Goal: Task Accomplishment & Management: Use online tool/utility

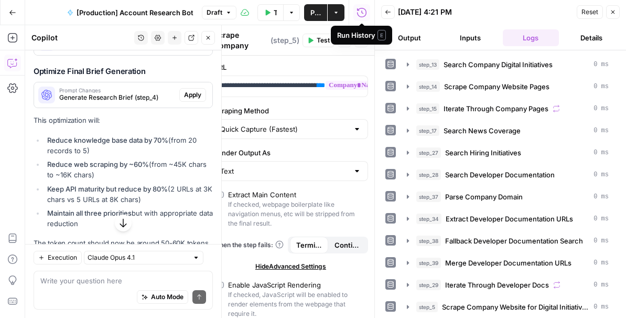
scroll to position [2497, 0]
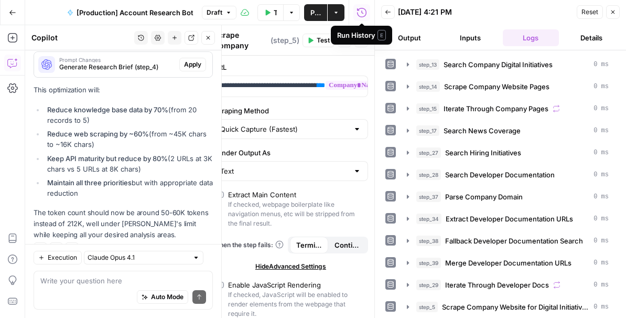
click at [74, 288] on div "Auto Mode Send" at bounding box center [123, 297] width 166 height 23
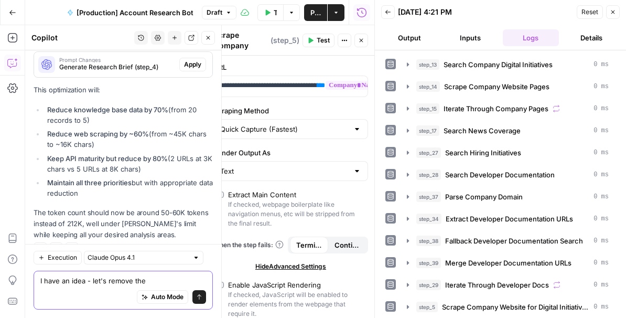
type textarea "I have an idea - let's remove the"
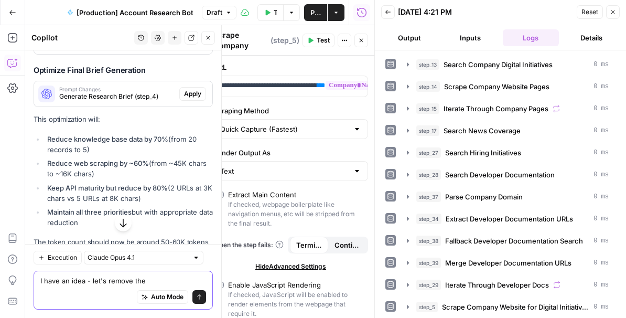
drag, startPoint x: 147, startPoint y: 278, endPoint x: 38, endPoint y: 278, distance: 108.5
click at [38, 278] on div "I have an idea - let's remove the I have an idea - let's remove the Auto Mode S…" at bounding box center [123, 289] width 179 height 39
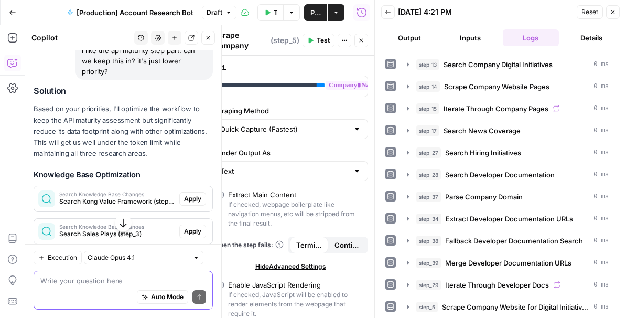
scroll to position [1969, 0]
click at [194, 194] on span "Apply" at bounding box center [192, 198] width 17 height 9
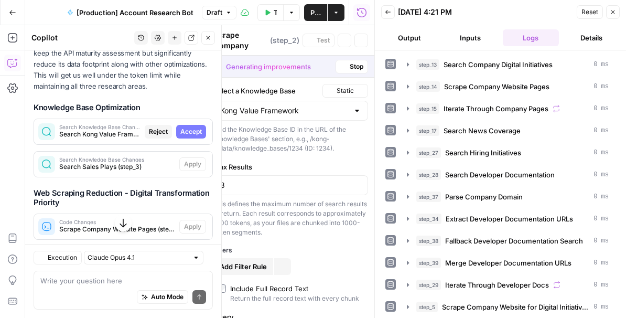
scroll to position [1902, 0]
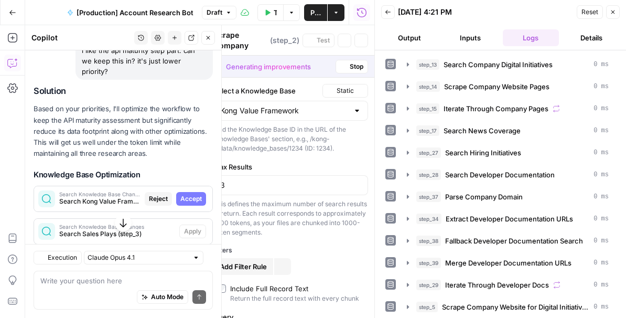
type textarea "Search Kong Value Framework"
click at [194, 194] on span "Accept" at bounding box center [190, 198] width 21 height 9
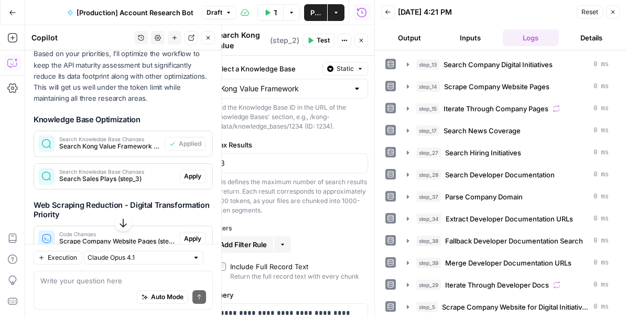
scroll to position [2027, 0]
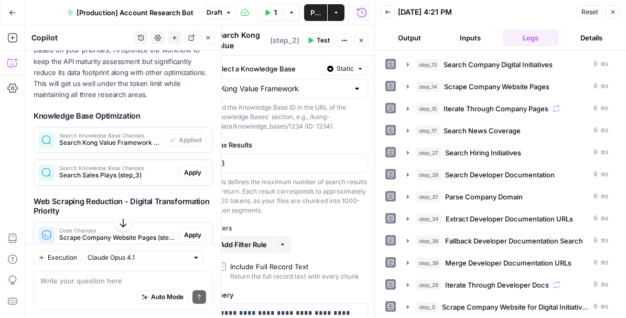
click at [193, 168] on span "Apply" at bounding box center [192, 172] width 17 height 9
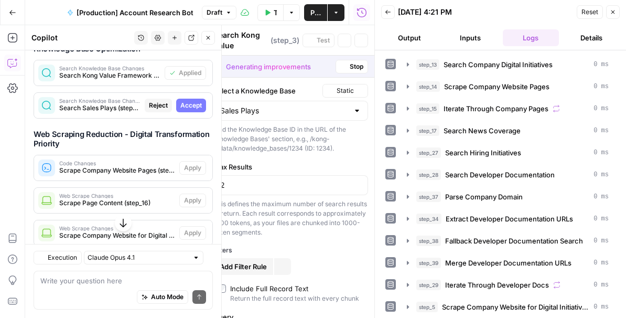
scroll to position [1960, 0]
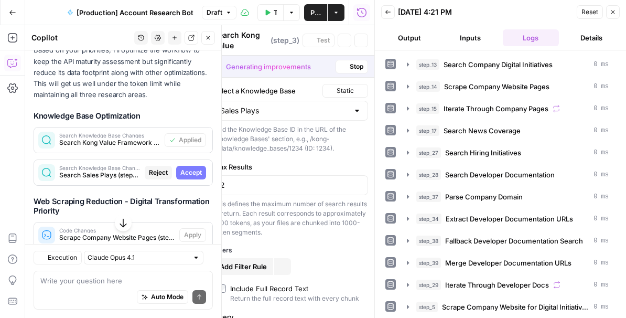
type textarea "Search Sales Plays"
click at [193, 168] on span "Accept" at bounding box center [190, 172] width 21 height 9
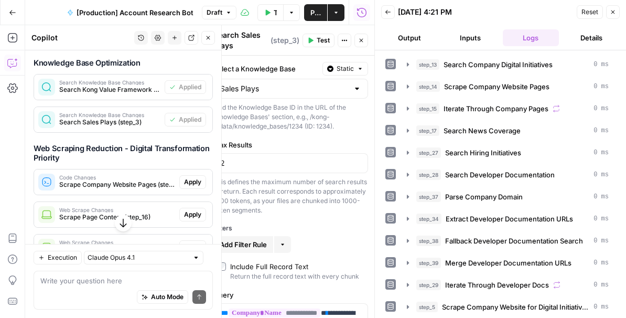
scroll to position [2093, 0]
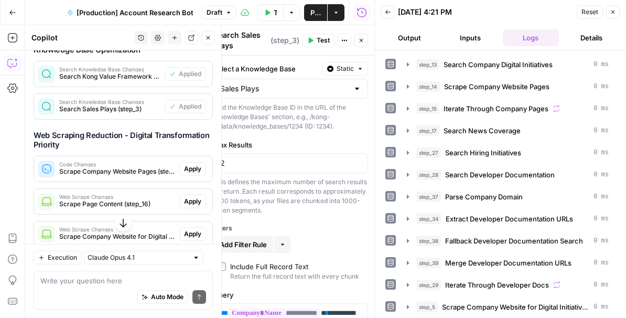
click at [193, 164] on span "Apply" at bounding box center [192, 168] width 17 height 9
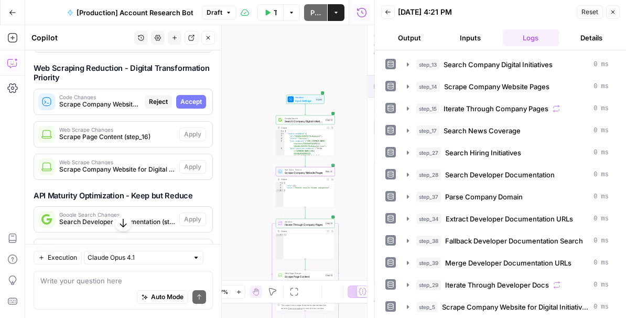
scroll to position [2026, 0]
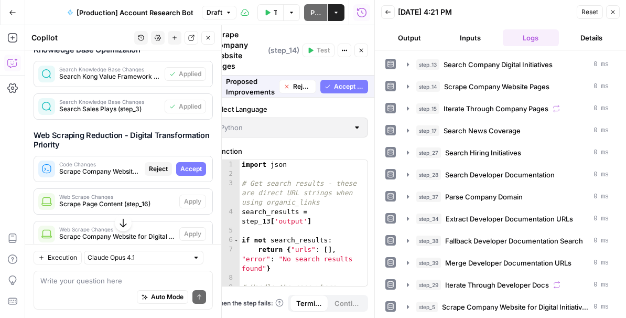
click at [193, 164] on span "Accept" at bounding box center [190, 168] width 21 height 9
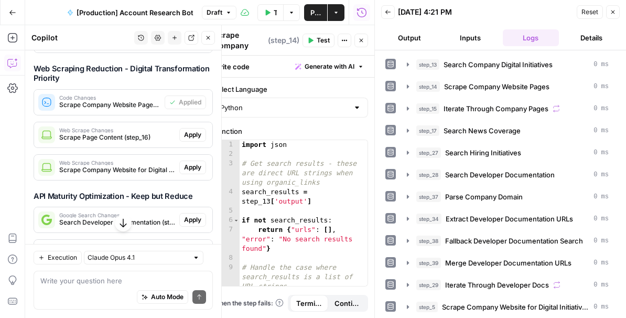
scroll to position [2162, 0]
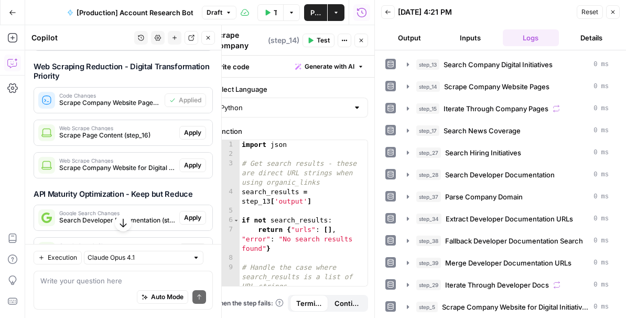
click at [195, 128] on span "Apply" at bounding box center [192, 132] width 17 height 9
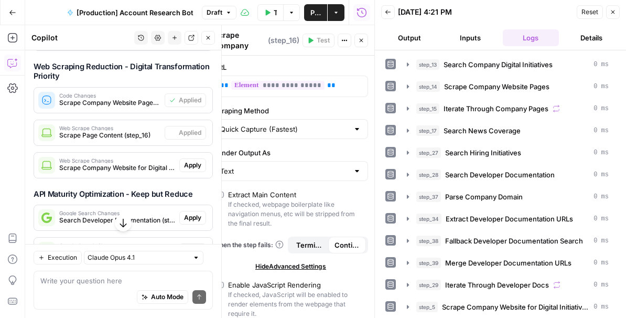
type textarea "Scrape Page Content"
click at [194, 160] on span "Apply" at bounding box center [192, 164] width 17 height 9
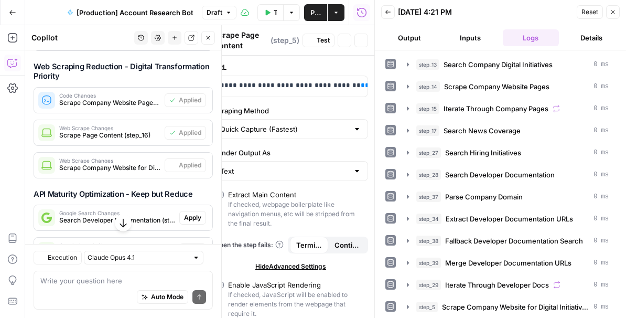
type textarea "Scrape Company Website for Digital Initiatives"
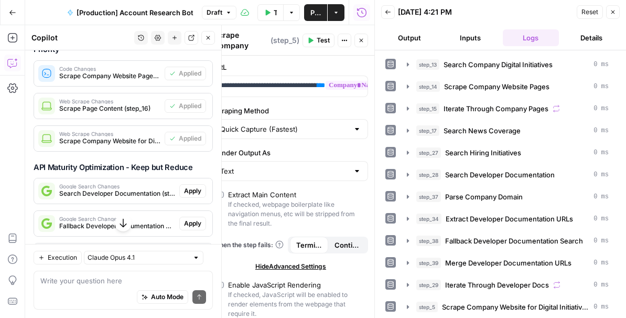
click at [193, 186] on span "Apply" at bounding box center [192, 190] width 17 height 9
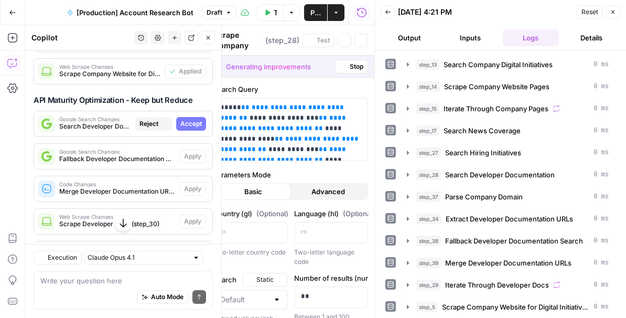
scroll to position [2122, 0]
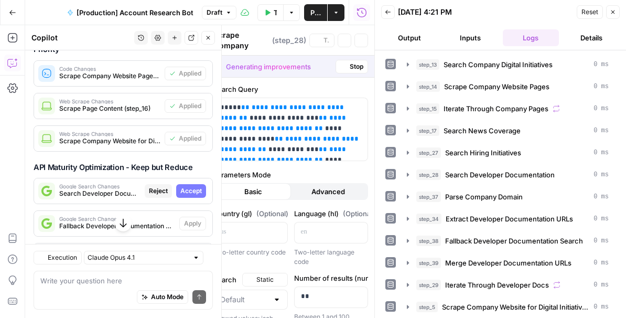
type textarea "Search Developer Documentation"
click at [192, 186] on span "Accept" at bounding box center [190, 190] width 21 height 9
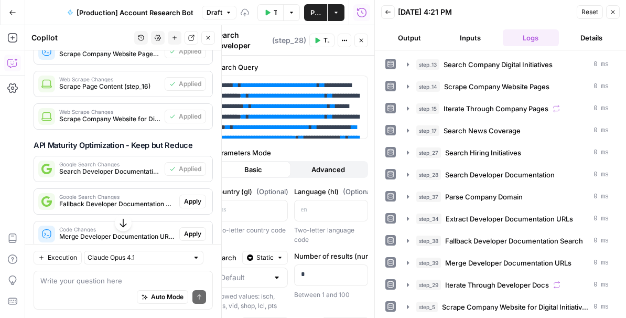
scroll to position [2245, 0]
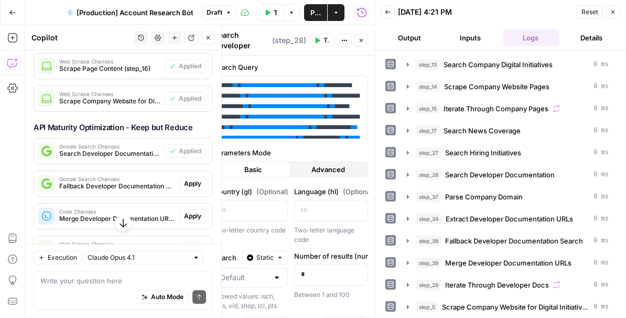
click at [193, 179] on span "Apply" at bounding box center [192, 183] width 17 height 9
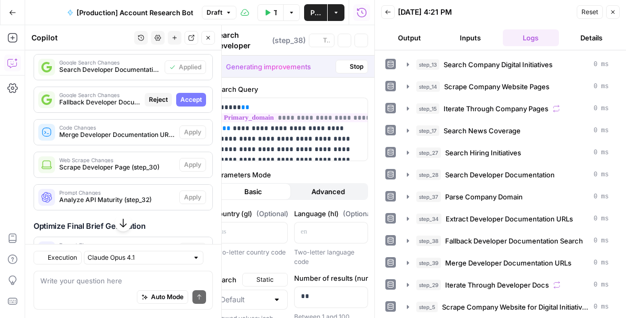
type textarea "Fallback Developer Documentation Search"
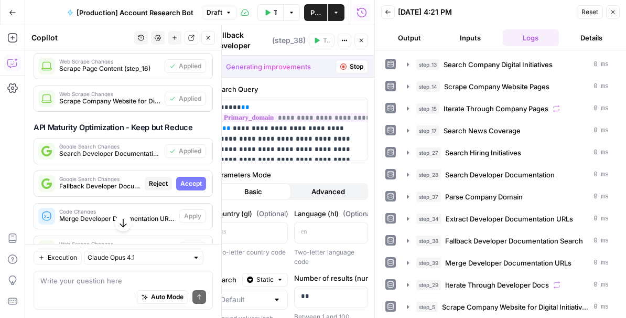
click at [195, 179] on span "Accept" at bounding box center [190, 183] width 21 height 9
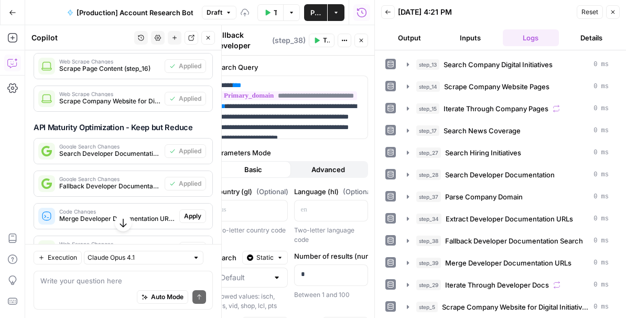
scroll to position [2274, 0]
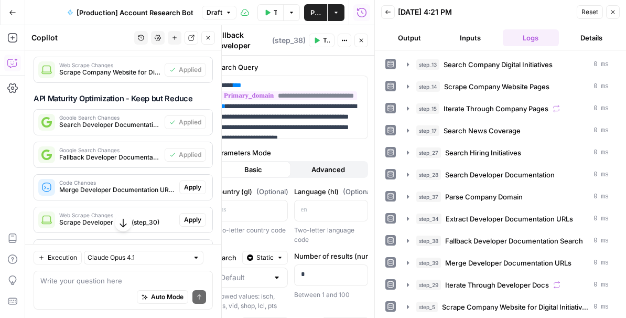
click at [194, 215] on span "Apply" at bounding box center [192, 219] width 17 height 9
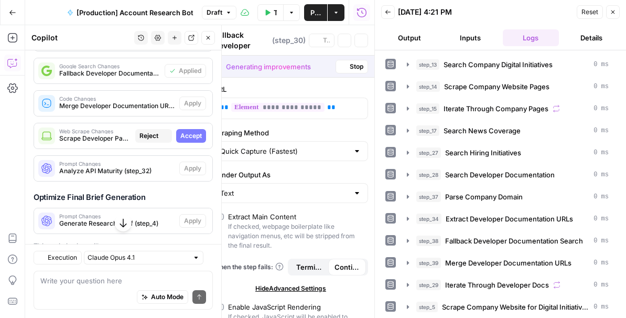
scroll to position [2190, 0]
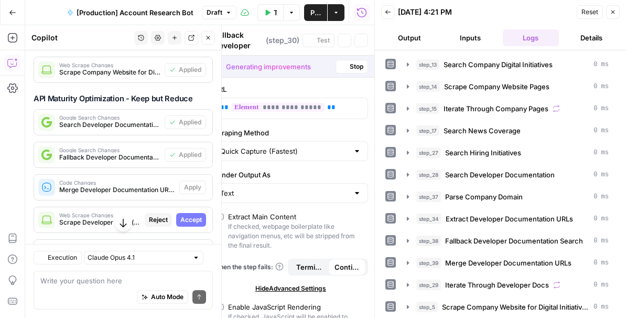
type textarea "Scrape Developer Page"
click at [193, 215] on span "Accept" at bounding box center [190, 219] width 21 height 9
type input "3000"
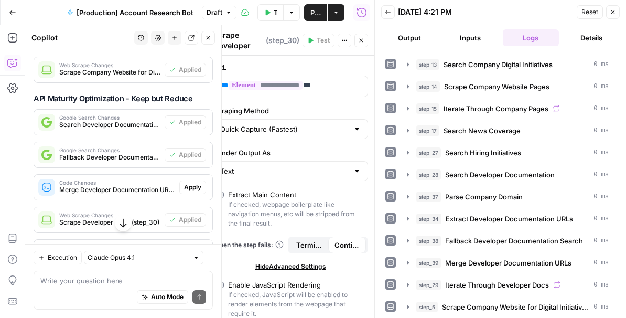
scroll to position [2322, 0]
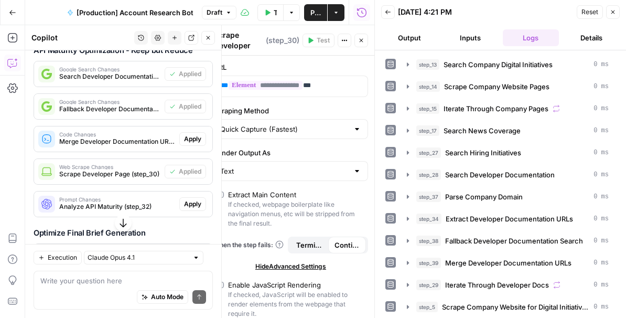
click at [194, 199] on span "Apply" at bounding box center [192, 203] width 17 height 9
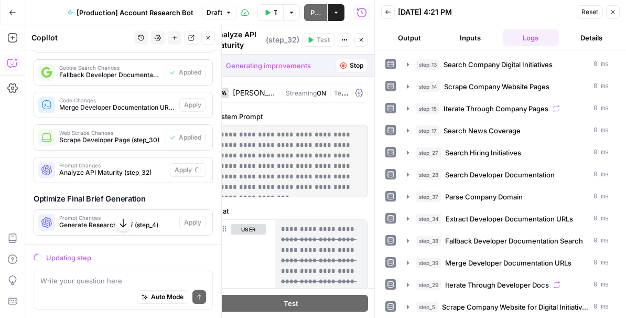
scroll to position [2294, 0]
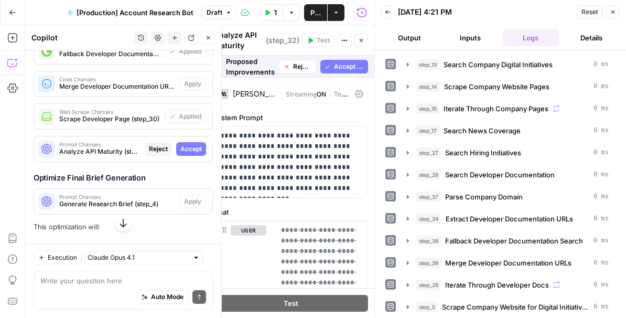
click at [190, 144] on span "Accept" at bounding box center [190, 148] width 21 height 9
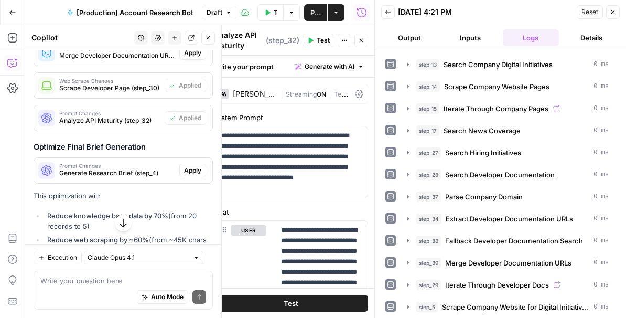
scroll to position [2418, 0]
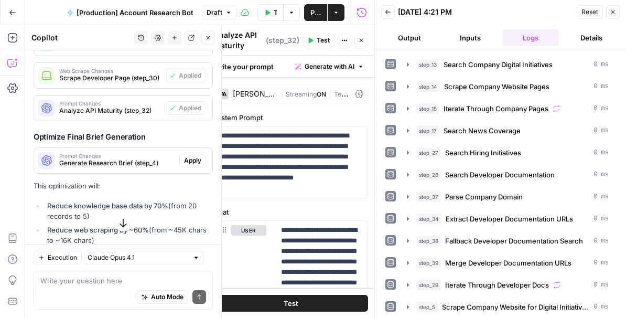
click at [192, 156] on span "Apply" at bounding box center [192, 160] width 17 height 9
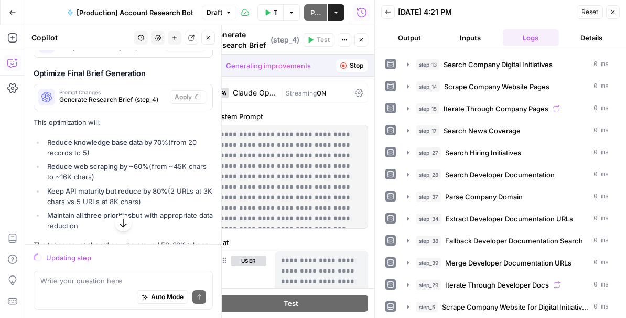
scroll to position [2430, 0]
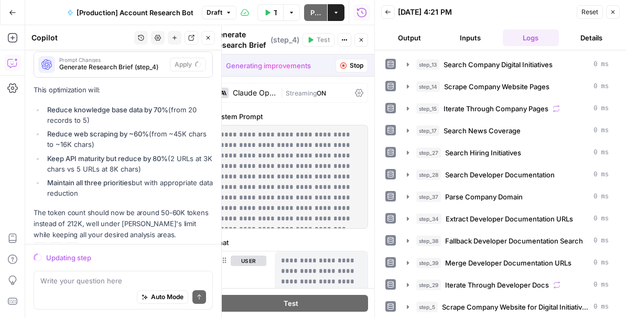
click at [613, 13] on icon "button" at bounding box center [612, 12] width 6 height 6
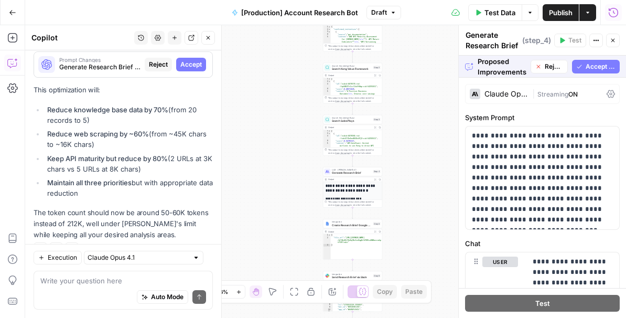
click at [516, 94] on div "Claude Opus 4.1" at bounding box center [505, 93] width 43 height 7
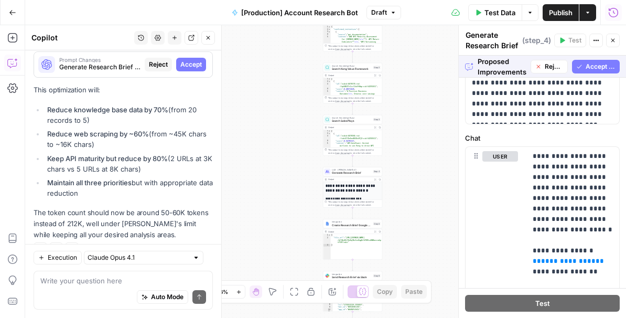
scroll to position [0, 0]
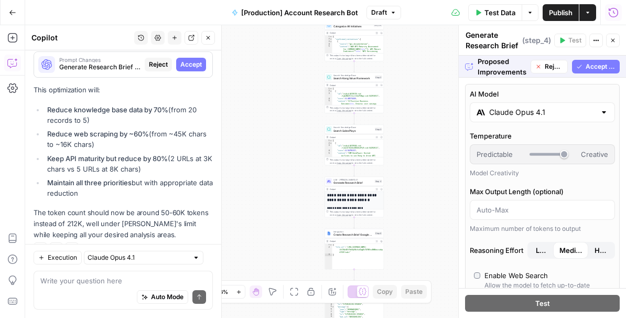
click at [240, 291] on icon "button" at bounding box center [239, 292] width 6 height 6
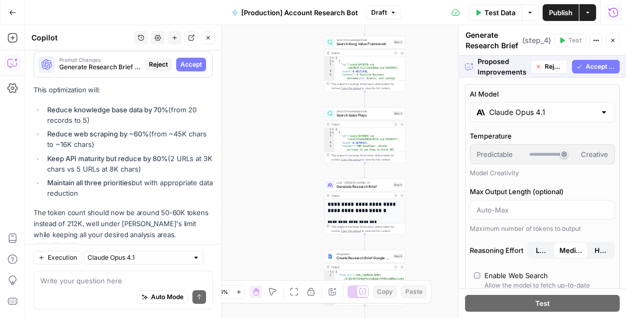
click at [240, 291] on icon "button" at bounding box center [239, 292] width 6 height 6
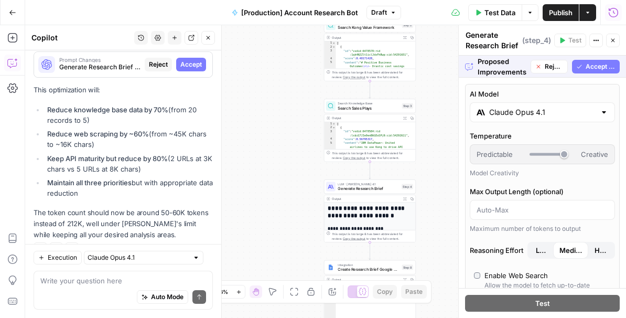
click at [240, 291] on icon "button" at bounding box center [239, 292] width 6 height 6
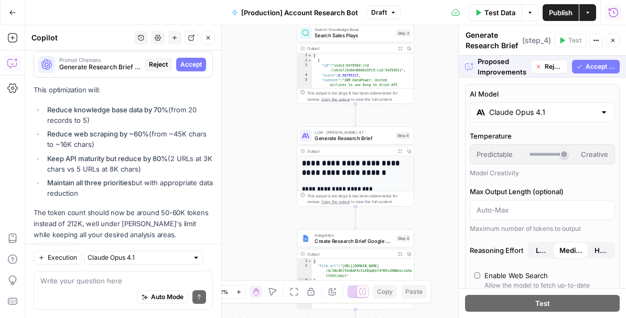
click at [594, 67] on span "Accept All" at bounding box center [600, 66] width 30 height 9
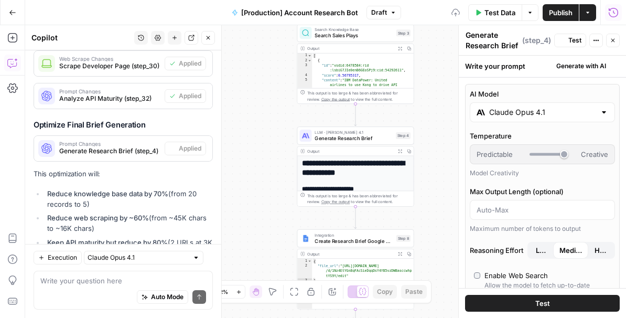
scroll to position [2514, 0]
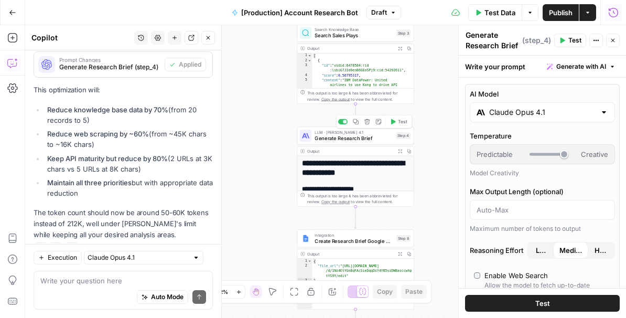
click at [399, 122] on span "Test" at bounding box center [402, 121] width 9 height 7
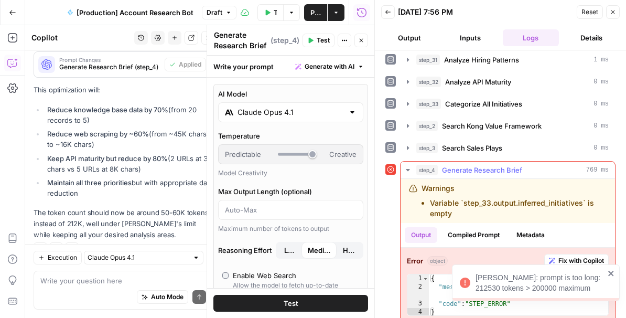
scroll to position [323, 0]
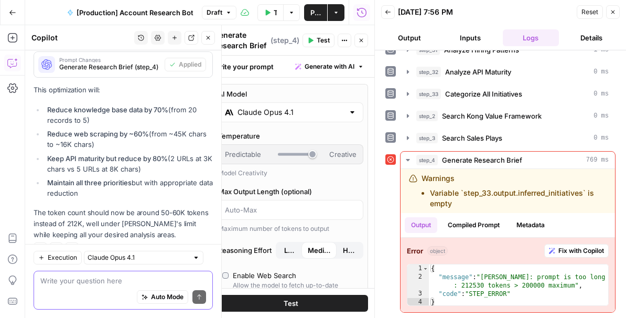
click at [69, 282] on textarea at bounding box center [123, 280] width 166 height 10
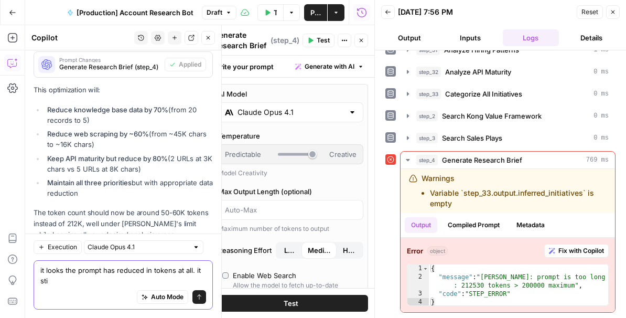
scroll to position [2525, 0]
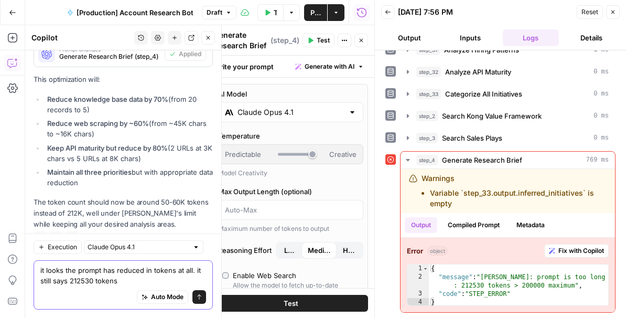
type textarea "it looks the prompt has reduced in tokens at all. it still says 212530 tokens"
click at [195, 294] on button "Send" at bounding box center [199, 297] width 14 height 14
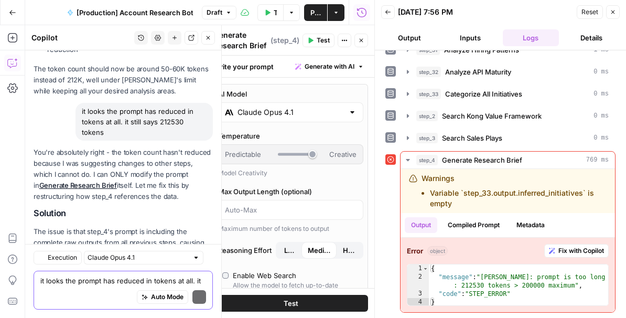
scroll to position [2772, 0]
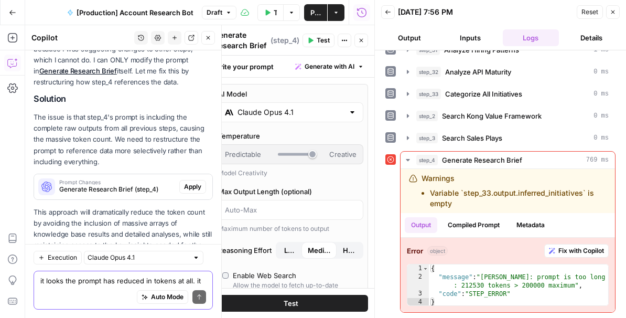
click at [71, 288] on div "Auto Mode Send" at bounding box center [123, 297] width 166 height 23
click at [121, 184] on span "Generate Research Brief (step_4)" at bounding box center [117, 188] width 116 height 9
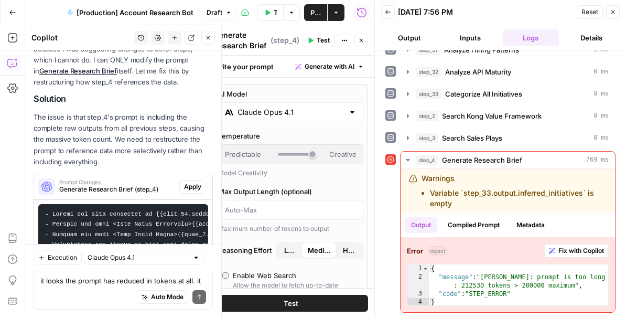
scroll to position [2883, 0]
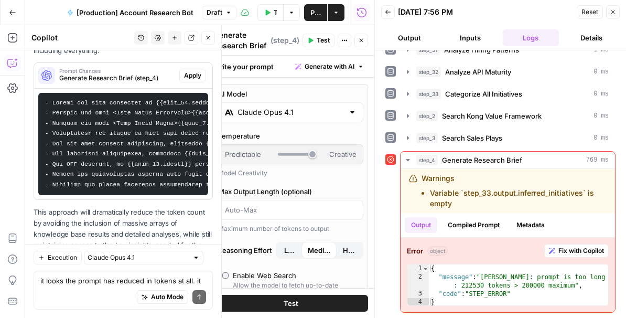
click at [141, 122] on code at bounding box center [622, 144] width 1154 height 88
click at [93, 291] on div "Auto Mode Send" at bounding box center [123, 297] width 166 height 23
type textarea "h"
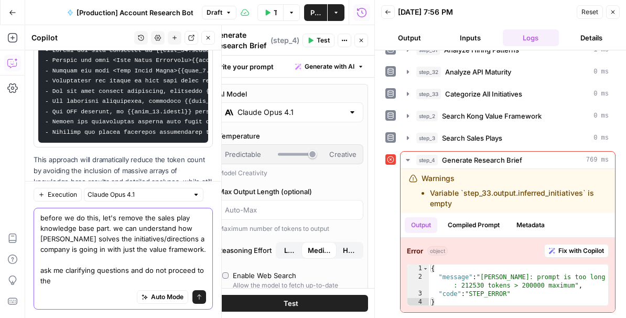
scroll to position [2946, 0]
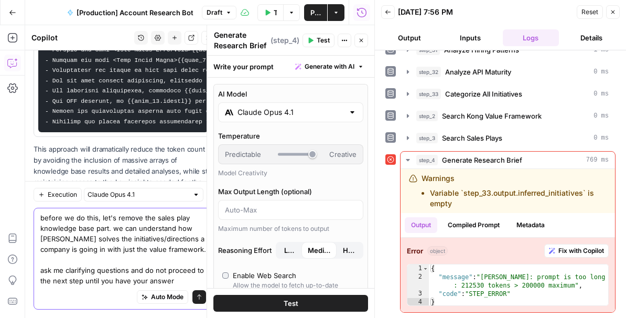
type textarea "before we do this, let's remove the sales play knowledge base part. we can unde…"
click at [202, 295] on div at bounding box center [207, 171] width 10 height 292
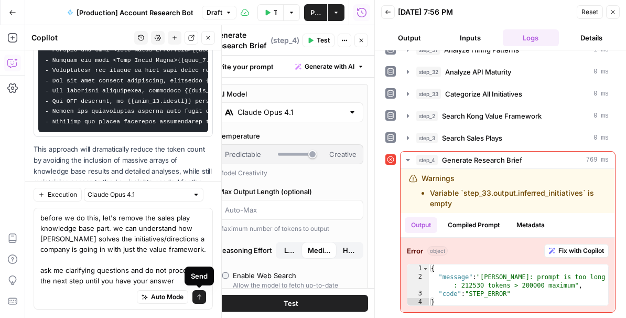
click at [196, 294] on icon "submit" at bounding box center [199, 296] width 6 height 6
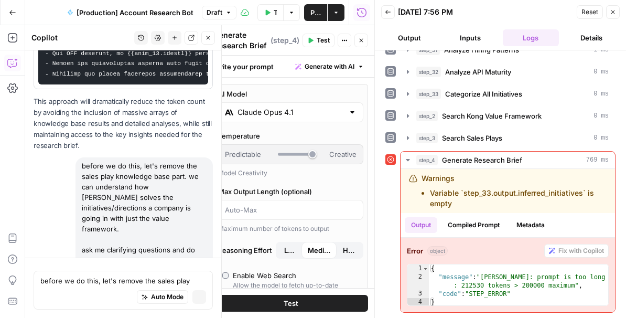
scroll to position [2892, 0]
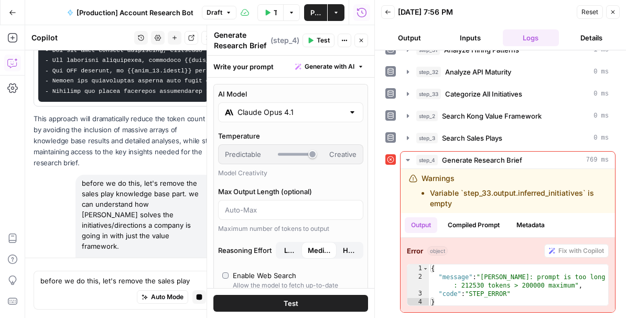
click at [612, 14] on icon "button" at bounding box center [612, 12] width 6 height 6
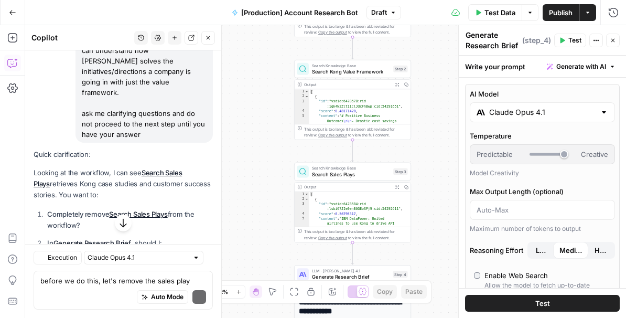
scroll to position [3214, 0]
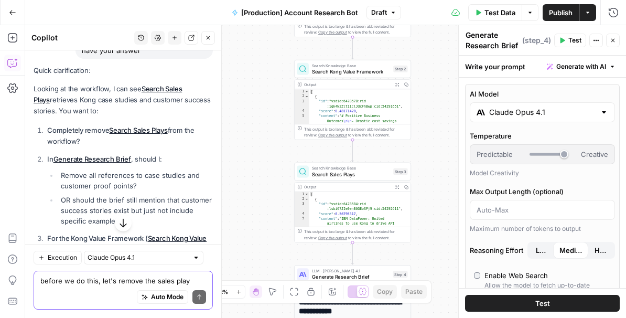
click at [61, 283] on textarea "before we do this, let's remove the sales play knowledge base part. we can unde…" at bounding box center [123, 280] width 166 height 10
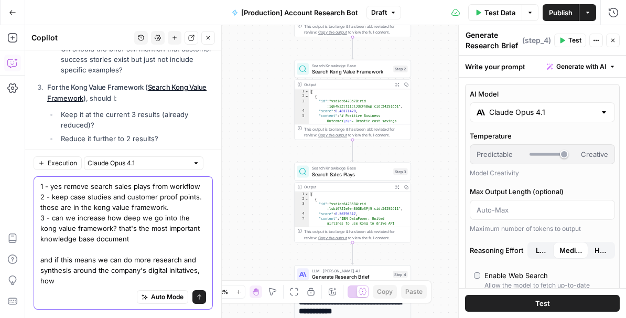
scroll to position [3375, 0]
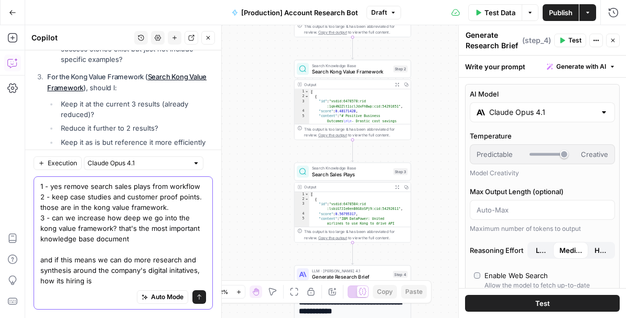
drag, startPoint x: 96, startPoint y: 279, endPoint x: 41, endPoint y: 282, distance: 55.6
click at [41, 282] on textarea "1 - yes remove search sales plays from workflow 2 - keep case studies and custo…" at bounding box center [123, 233] width 166 height 105
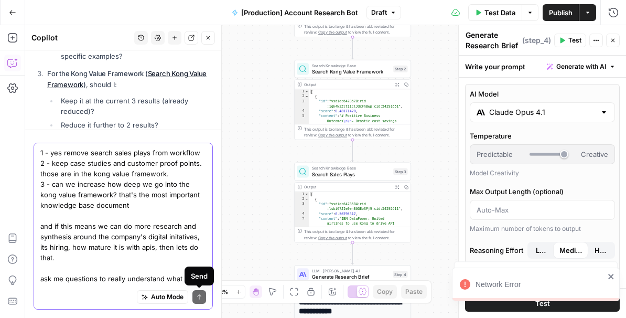
scroll to position [8, 0]
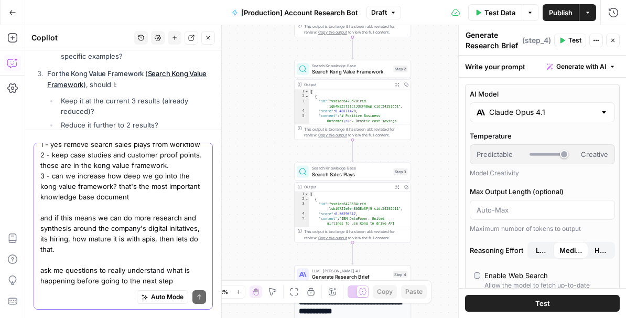
type textarea "1 - yes remove search sales plays from workflow 2 - keep case studies and custo…"
click at [174, 269] on textarea "1 - yes remove search sales plays from workflow 2 - keep case studies and custo…" at bounding box center [123, 212] width 166 height 147
click at [175, 280] on textarea "1 - yes remove search sales plays from workflow 2 - keep case studies and custo…" at bounding box center [123, 212] width 166 height 147
click at [171, 183] on textarea "1 - yes remove search sales plays from workflow 2 - keep case studies and custo…" at bounding box center [123, 212] width 166 height 147
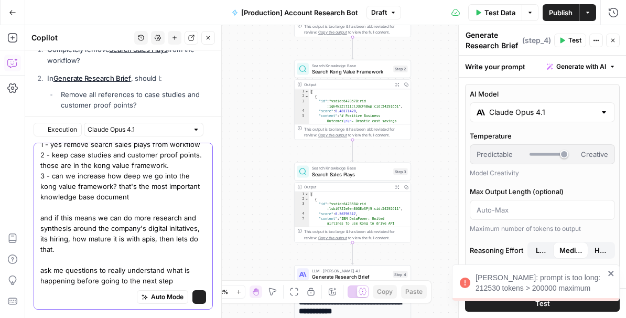
scroll to position [3409, 0]
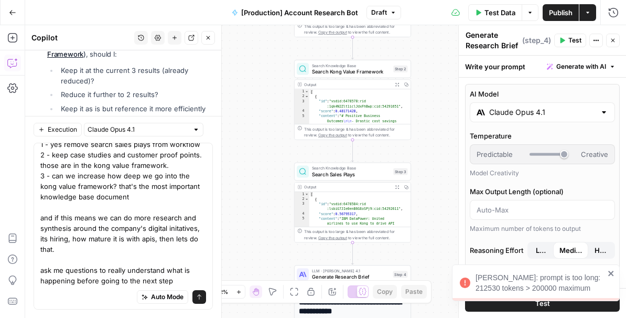
click at [197, 298] on icon "submit" at bounding box center [199, 296] width 6 height 6
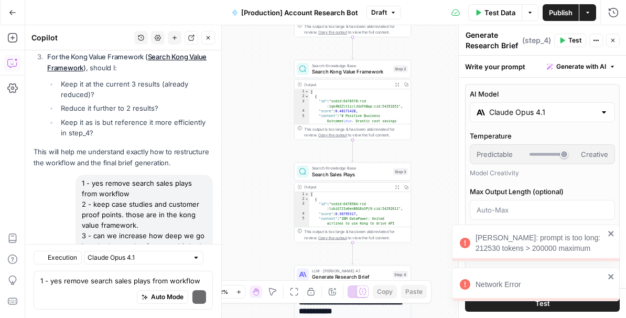
scroll to position [3492, 0]
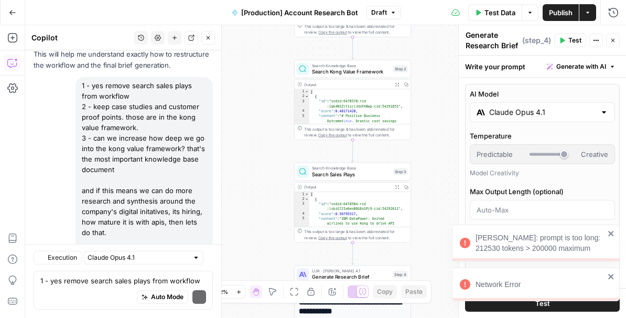
click at [610, 305] on div "[PERSON_NAME]: prompt is too long: 212530 tokens > 200000 maximum Network Error" at bounding box center [534, 307] width 168 height 4
click at [612, 235] on icon "close" at bounding box center [610, 233] width 7 height 8
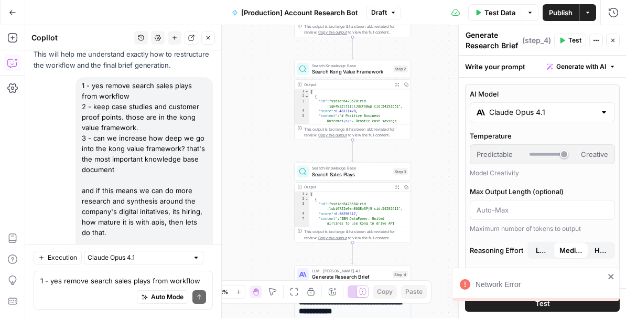
click at [611, 274] on icon "close" at bounding box center [610, 276] width 7 height 8
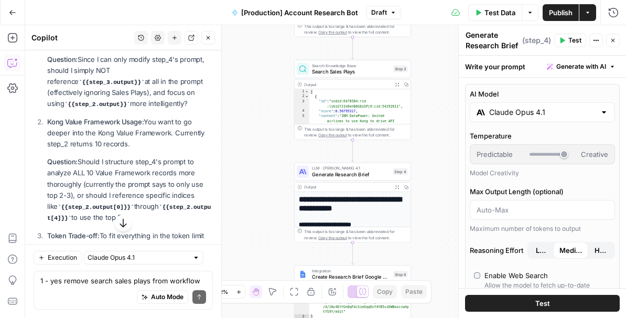
scroll to position [4023, 0]
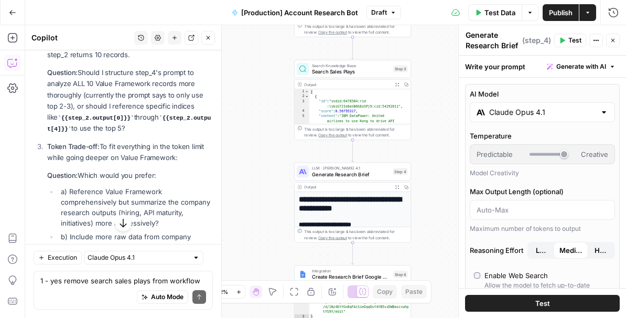
click at [90, 286] on div "Auto Mode Send" at bounding box center [123, 297] width 166 height 23
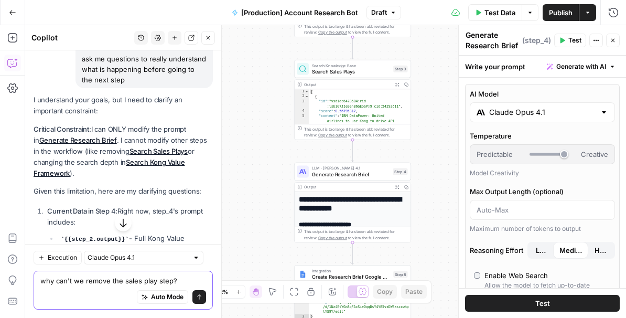
scroll to position [3697, 0]
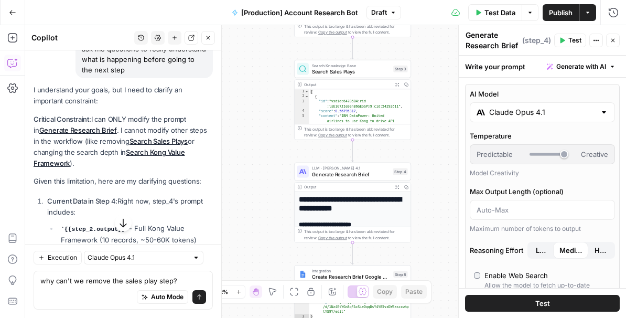
click at [613, 40] on icon "button" at bounding box center [612, 40] width 6 height 6
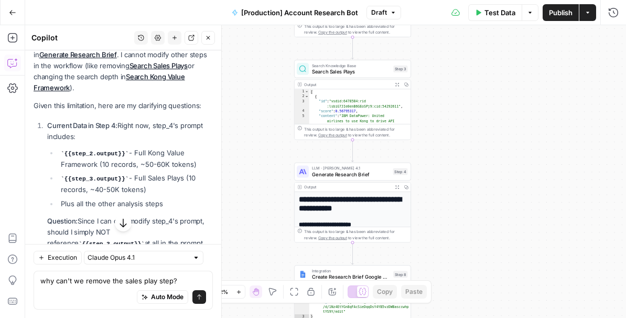
scroll to position [3809, 0]
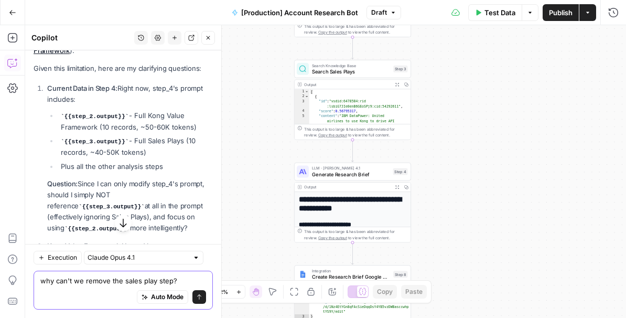
click at [184, 278] on textarea "why can't we remove the sales play step?" at bounding box center [123, 280] width 166 height 10
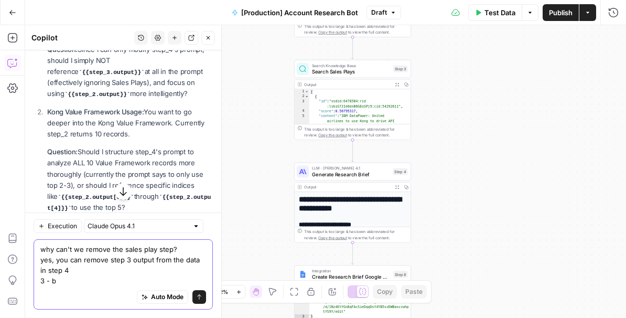
scroll to position [3950, 0]
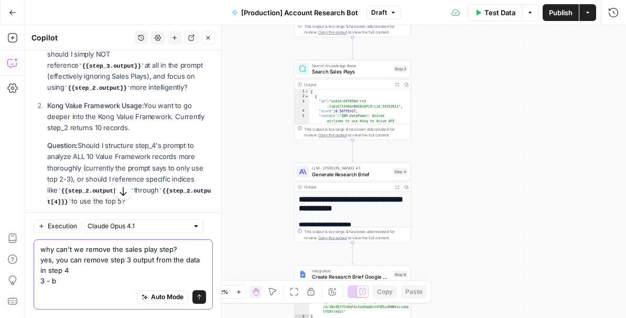
click at [41, 260] on textarea "why can't we remove the sales play step? yes, you can remove step 3 output from…" at bounding box center [123, 265] width 166 height 42
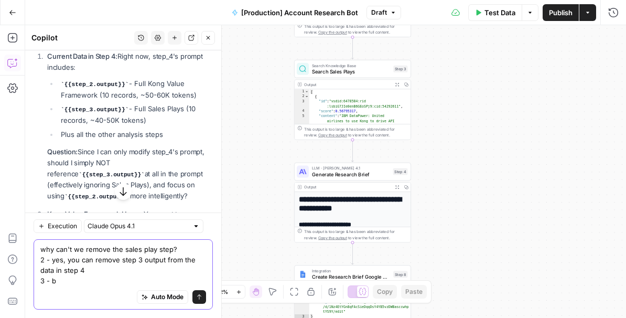
scroll to position [3851, 0]
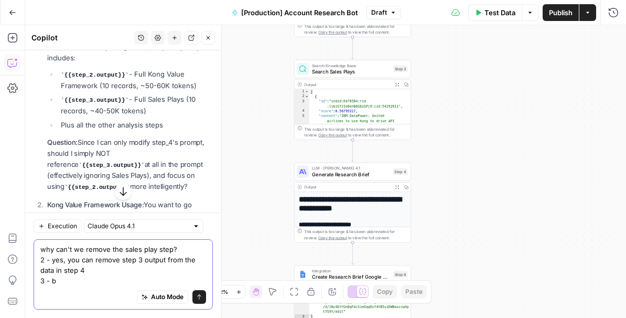
click at [43, 259] on textarea "why can't we remove the sales play step? 2 - yes, you can remove step 3 output …" at bounding box center [123, 265] width 166 height 42
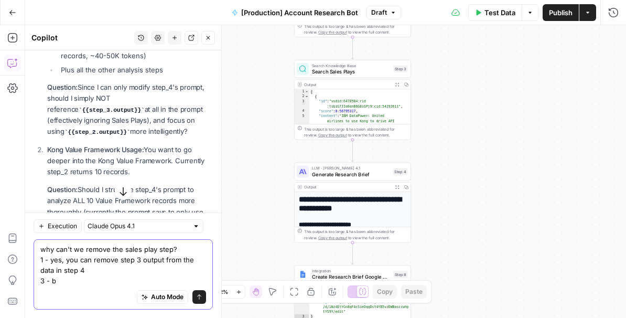
scroll to position [3915, 0]
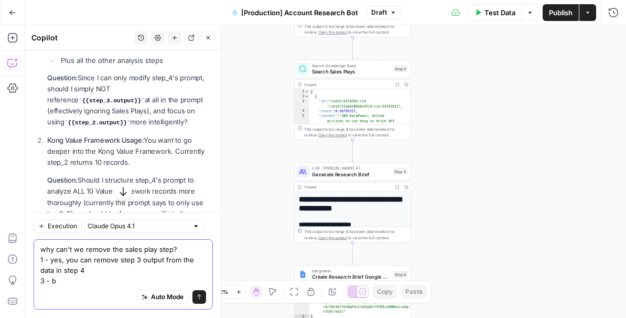
click at [99, 272] on textarea "why can't we remove the sales play step? 1 - yes, you can remove step 3 output …" at bounding box center [123, 265] width 166 height 42
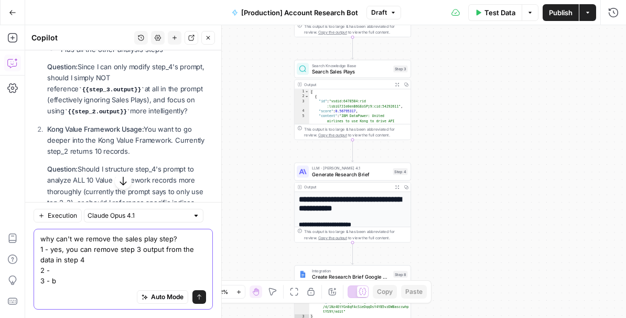
scroll to position [3938, 0]
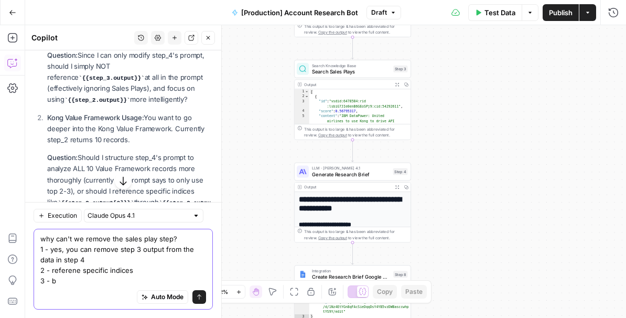
click at [75, 271] on textarea "why can't we remove the sales play step? 1 - yes, you can remove step 3 output …" at bounding box center [123, 259] width 166 height 52
type textarea "why can't we remove the sales play step? 1 - yes, you can remove step 3 output …"
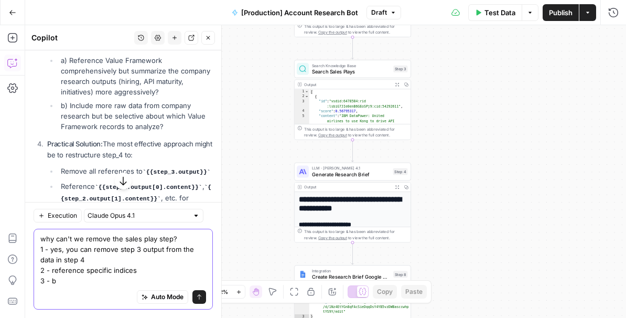
scroll to position [4157, 0]
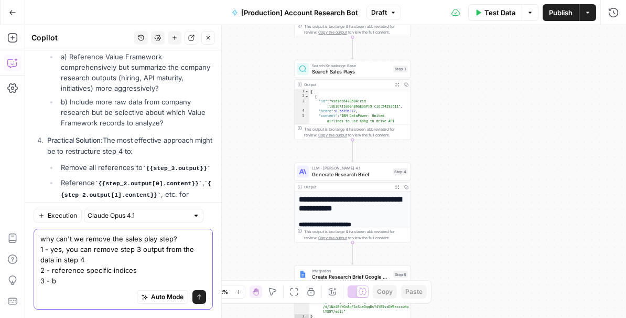
click at [67, 280] on textarea "why can't we remove the sales play step? 1 - yes, you can remove step 3 output …" at bounding box center [123, 259] width 166 height 52
drag, startPoint x: 67, startPoint y: 281, endPoint x: 40, endPoint y: 241, distance: 48.4
click at [40, 242] on textarea "why can't we remove the sales play step? 1 - yes, you can remove step 3 output …" at bounding box center [123, 259] width 166 height 52
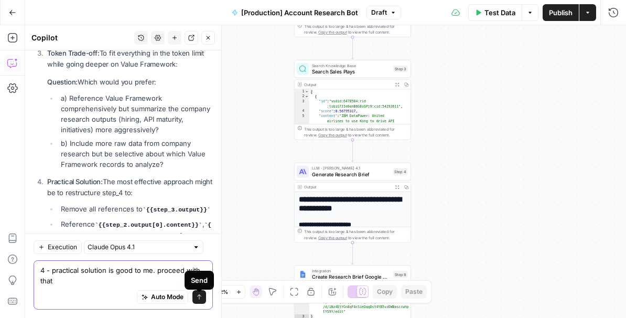
scroll to position [4126, 0]
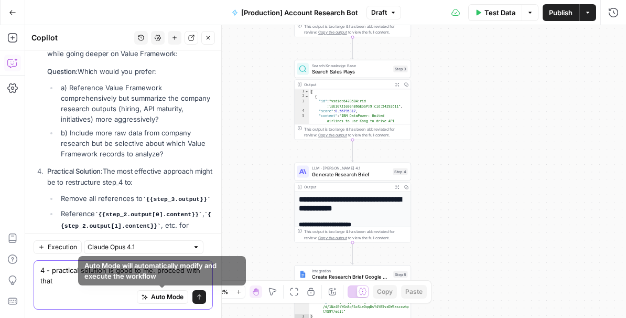
type textarea "4 - practical solution is good to me. proceed with that"
click at [195, 297] on button "Send" at bounding box center [199, 297] width 14 height 14
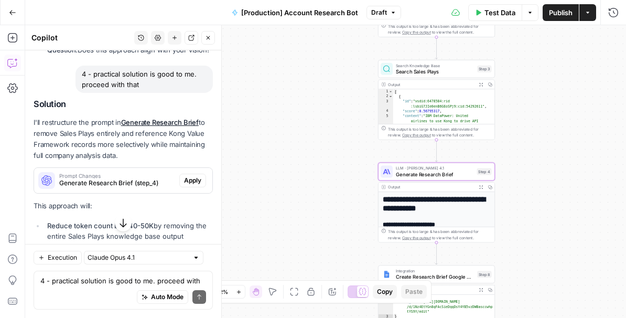
scroll to position [4314, 0]
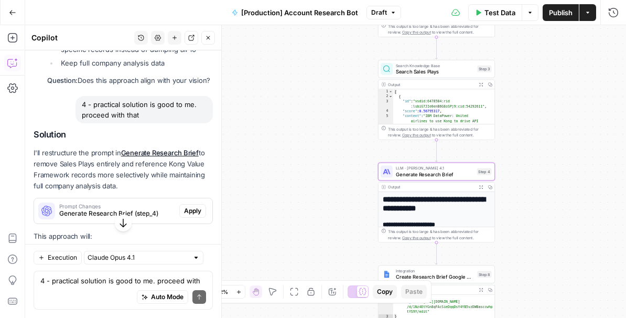
click at [193, 206] on span "Apply" at bounding box center [192, 210] width 17 height 9
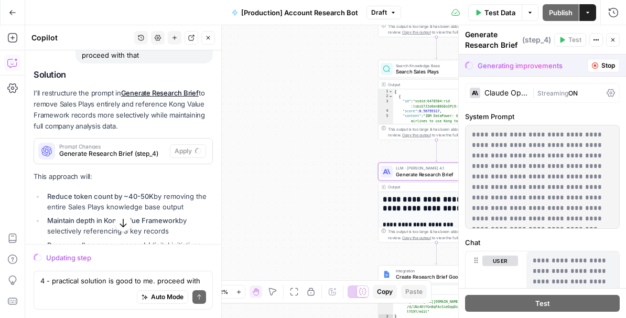
scroll to position [4317, 0]
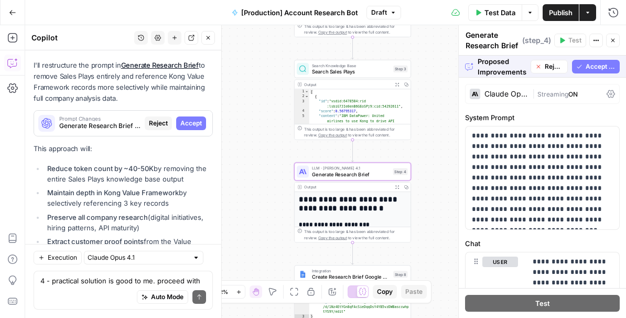
click at [193, 118] on span "Accept" at bounding box center [190, 122] width 21 height 9
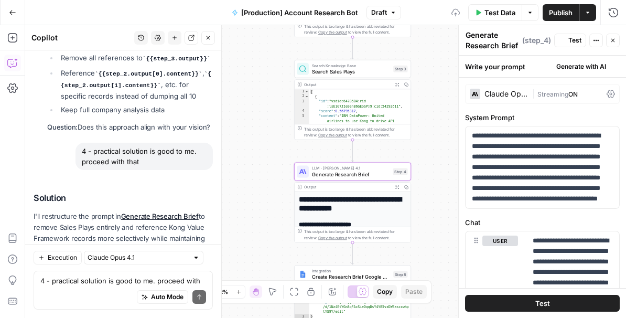
scroll to position [4468, 0]
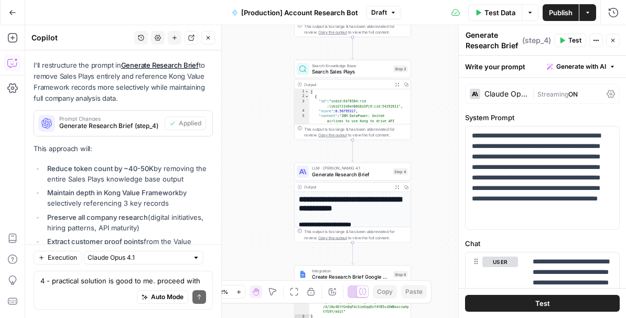
click at [424, 42] on div "**********" at bounding box center [325, 171] width 600 height 292
click at [495, 15] on span "Test Data" at bounding box center [499, 12] width 31 height 10
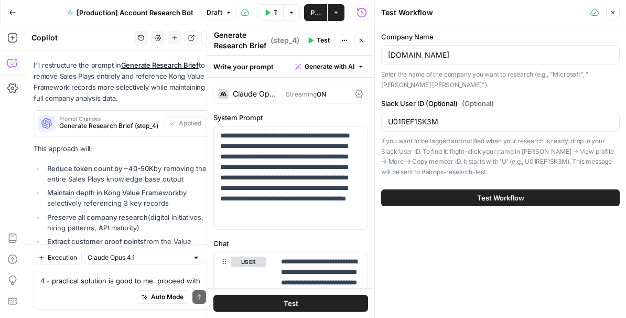
click at [463, 196] on button "Test Workflow" at bounding box center [500, 197] width 238 height 17
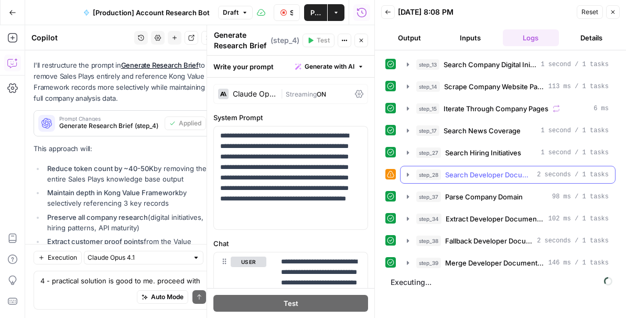
click at [405, 174] on icon "button" at bounding box center [407, 174] width 8 height 8
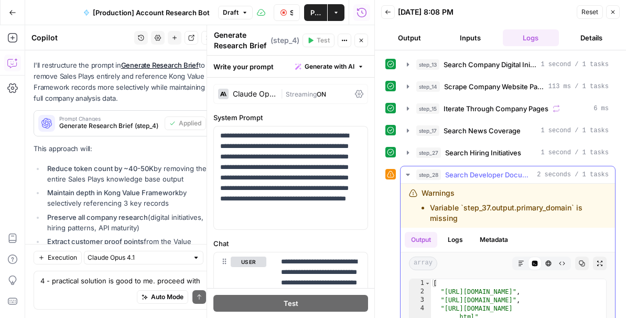
click at [407, 174] on icon "button" at bounding box center [408, 174] width 4 height 2
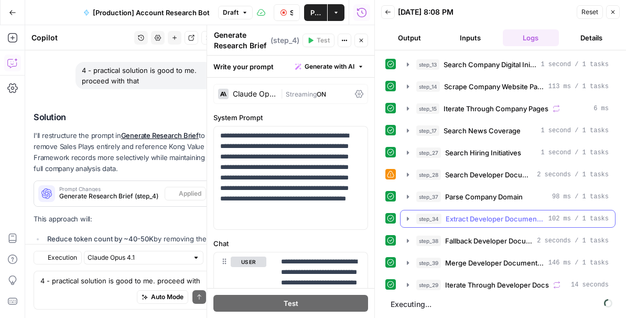
scroll to position [4357, 0]
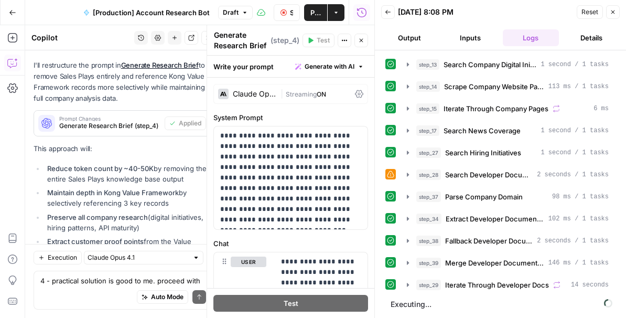
click at [406, 39] on button "Output" at bounding box center [409, 37] width 57 height 17
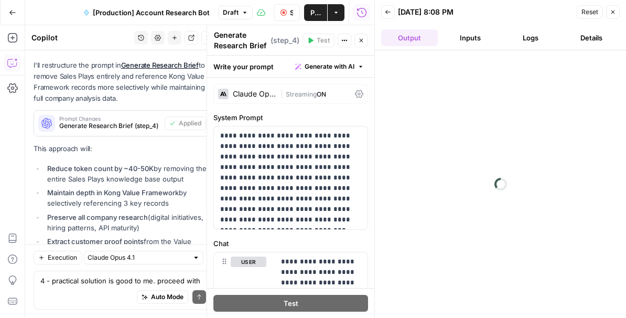
click at [467, 38] on button "Inputs" at bounding box center [470, 37] width 57 height 17
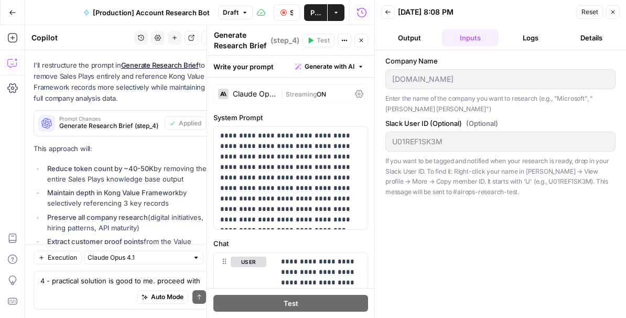
click at [538, 34] on button "Logs" at bounding box center [531, 37] width 57 height 17
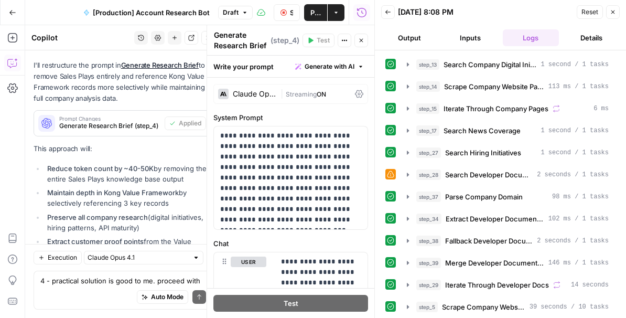
click at [360, 41] on icon "button" at bounding box center [361, 41] width 4 height 4
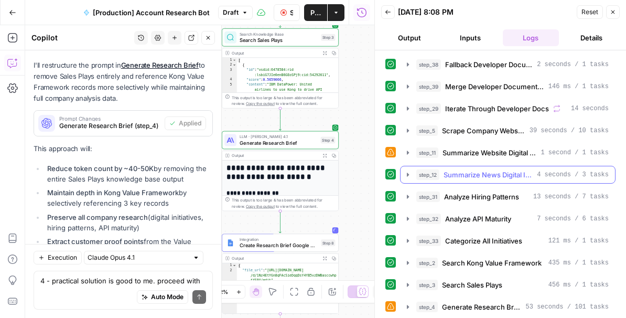
scroll to position [198, 0]
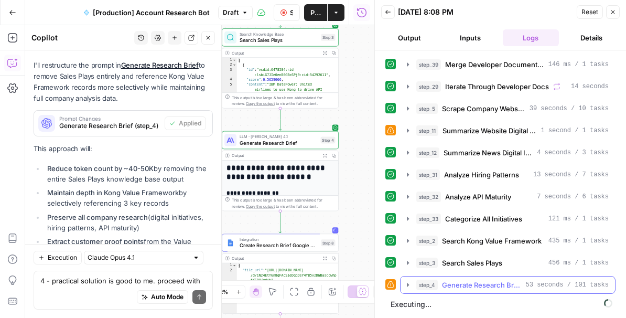
click at [408, 287] on icon "button" at bounding box center [407, 284] width 8 height 8
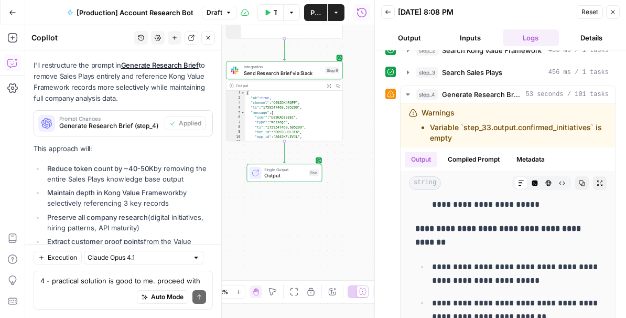
scroll to position [4330, 0]
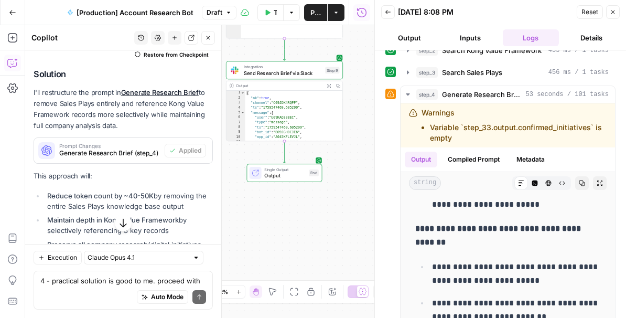
click at [614, 10] on icon "button" at bounding box center [612, 12] width 6 height 6
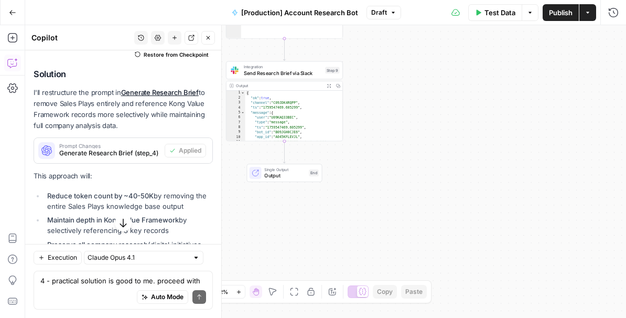
scroll to position [4357, 0]
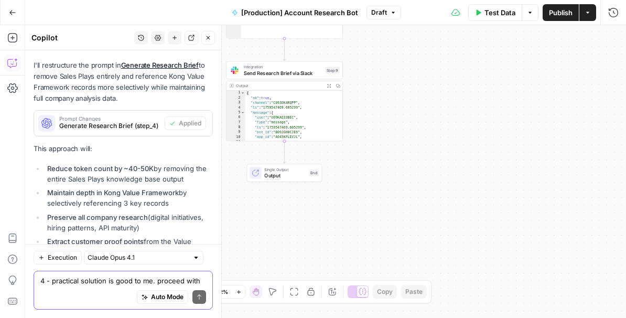
click at [68, 278] on textarea "4 - practical solution is good to me. proceed with that" at bounding box center [123, 280] width 166 height 10
click at [90, 283] on textarea "4 - practical solution is good to me. proceed with that" at bounding box center [123, 280] width 166 height 10
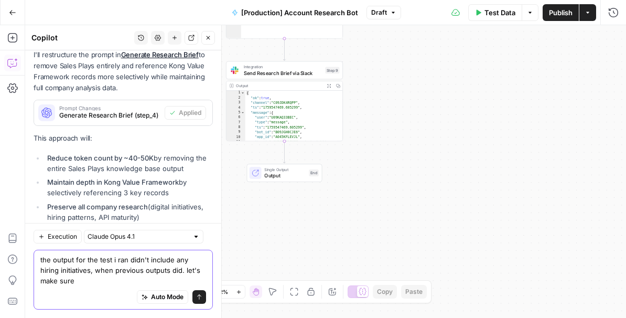
scroll to position [4378, 0]
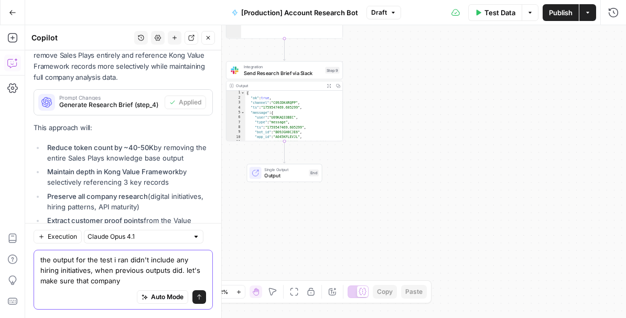
drag, startPoint x: 174, startPoint y: 259, endPoint x: 196, endPoint y: 276, distance: 26.9
click at [196, 276] on textarea "the output for the test i ran didn't include any hiring initiatives, when previ…" at bounding box center [123, 269] width 166 height 31
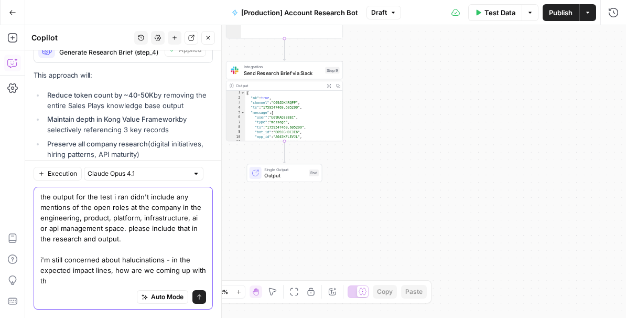
scroll to position [4441, 0]
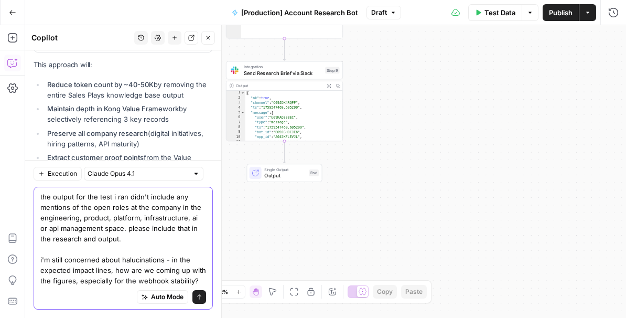
click at [121, 243] on textarea "the output for the test i ran didn't include any mentions of the open roles at …" at bounding box center [123, 238] width 166 height 94
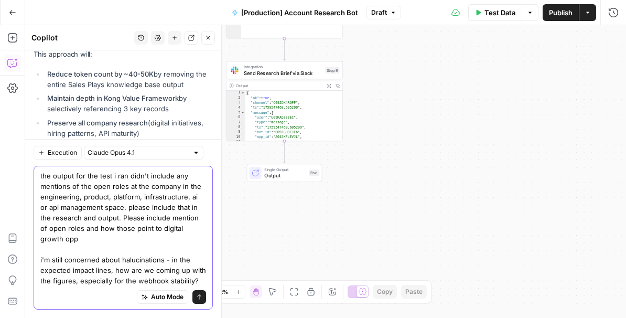
scroll to position [4462, 0]
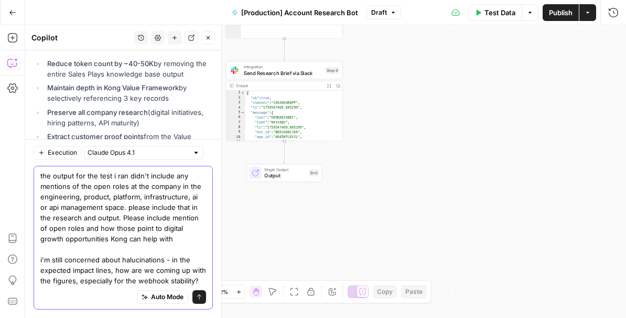
type textarea "the output for the test i ran didn't include any mentions of the open roles at …"
click at [199, 292] on button "Send" at bounding box center [199, 297] width 14 height 14
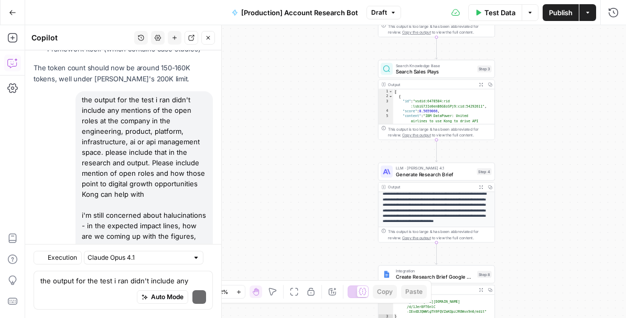
scroll to position [4741, 0]
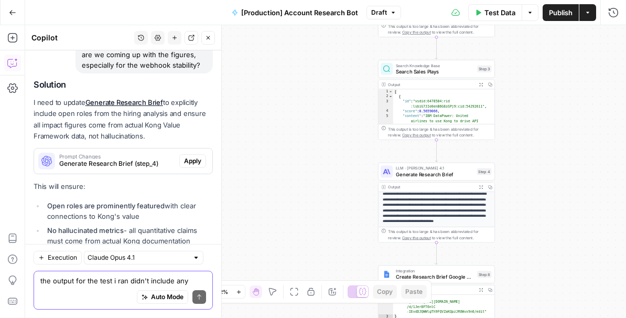
click at [60, 280] on textarea "the output for the test i ran didn't include any mentions of the open roles at …" at bounding box center [123, 280] width 166 height 10
click at [196, 156] on span "Apply" at bounding box center [192, 160] width 17 height 9
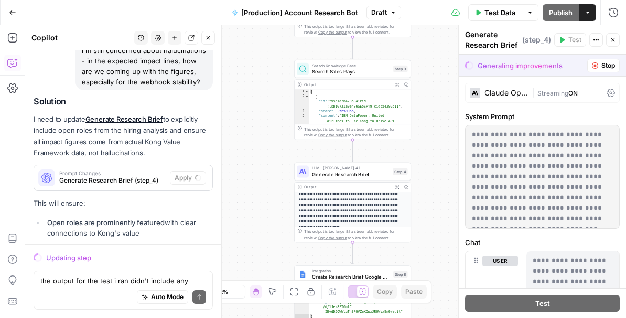
scroll to position [4590, 0]
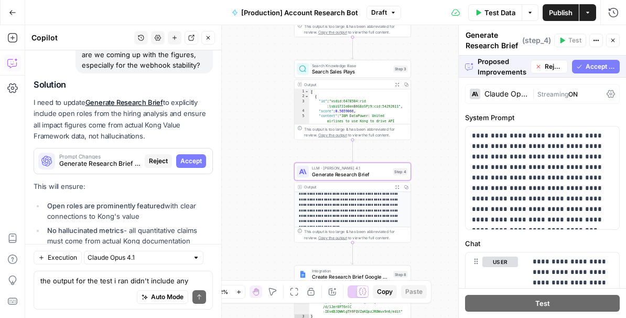
click at [195, 156] on span "Accept" at bounding box center [190, 160] width 21 height 9
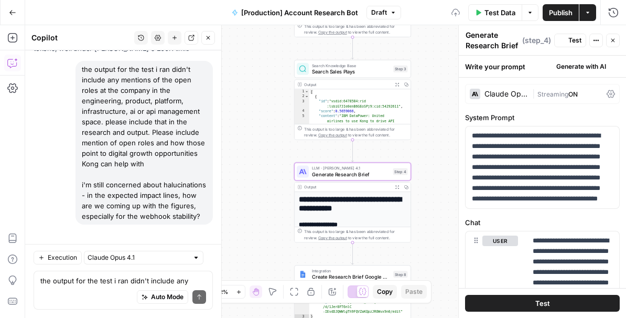
scroll to position [4758, 0]
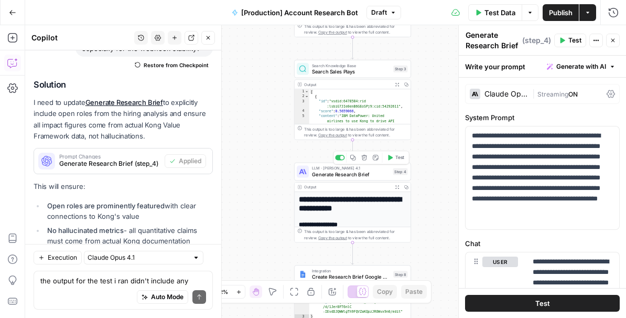
click at [395, 158] on span "Test" at bounding box center [399, 157] width 9 height 7
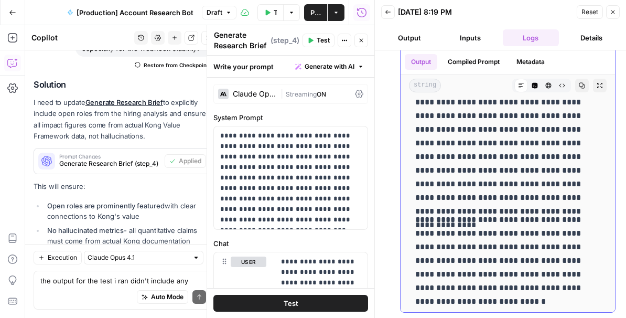
scroll to position [4096, 0]
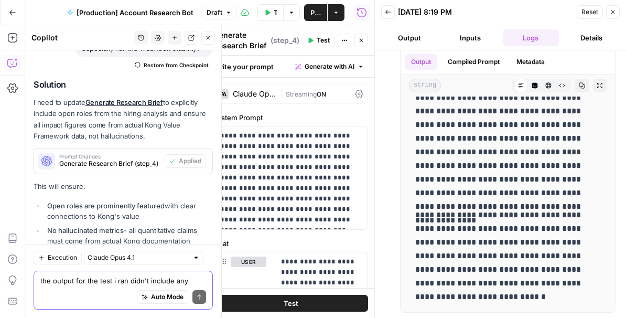
click at [81, 282] on textarea "the output for the test i ran didn't include any mentions of the open roles at …" at bounding box center [123, 280] width 166 height 10
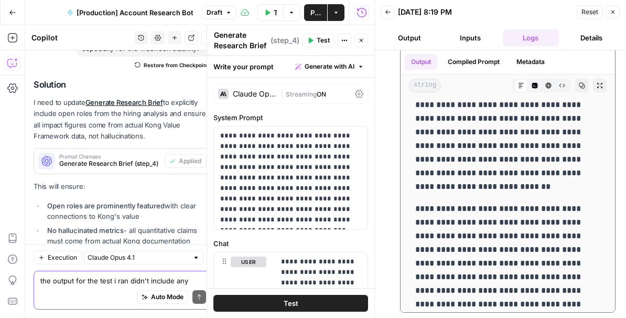
scroll to position [3991, 0]
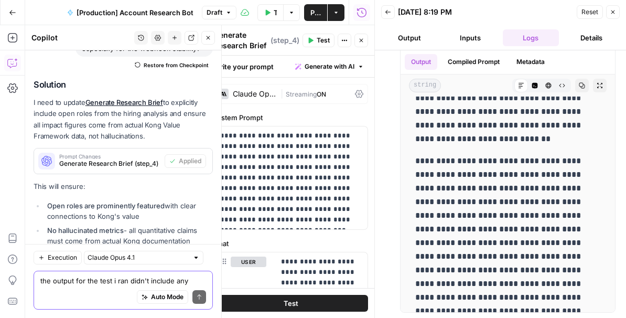
click at [73, 283] on textarea "the output for the test i ran didn't include any mentions of the open roles at …" at bounding box center [123, 280] width 166 height 10
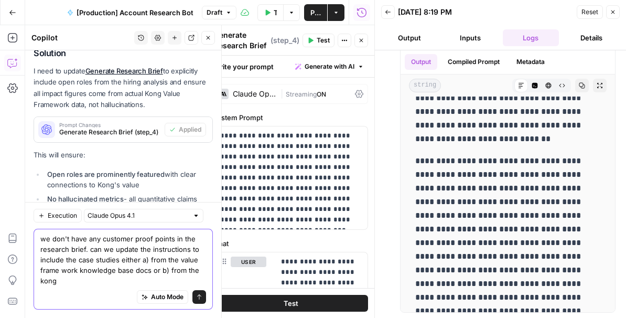
scroll to position [4800, 0]
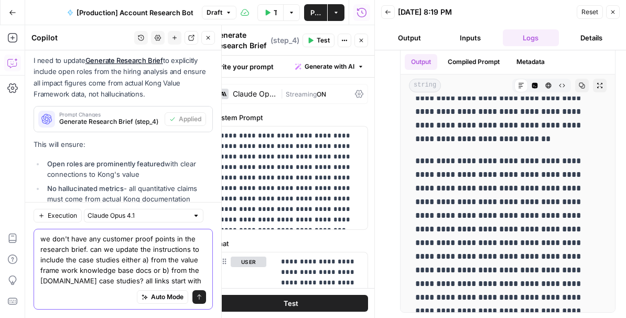
paste textarea "[URL][DOMAIN_NAME]"
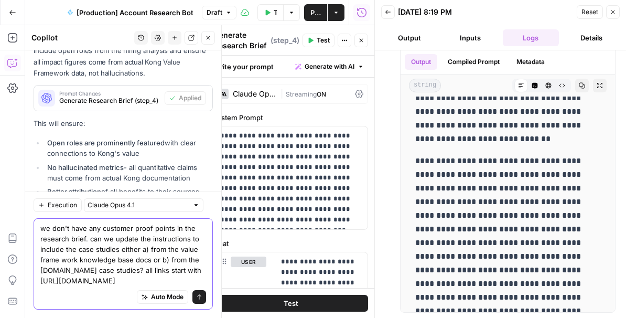
scroll to position [4831, 0]
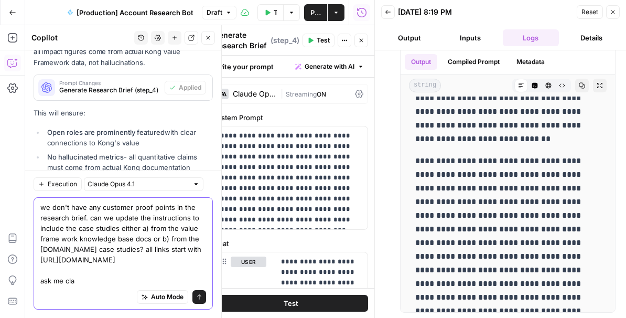
type textarea "we don't have any customer proof points in the research brief. can we update th…"
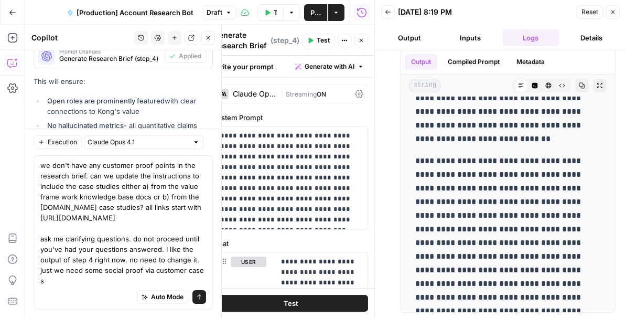
scroll to position [4873, 0]
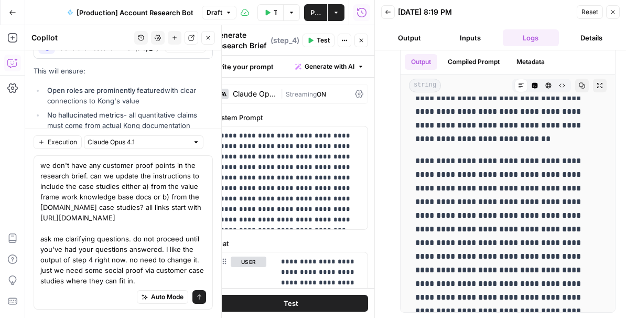
type textarea "we don't have any customer proof points in the research brief. can we update th…"
click at [199, 299] on icon "submit" at bounding box center [199, 296] width 6 height 6
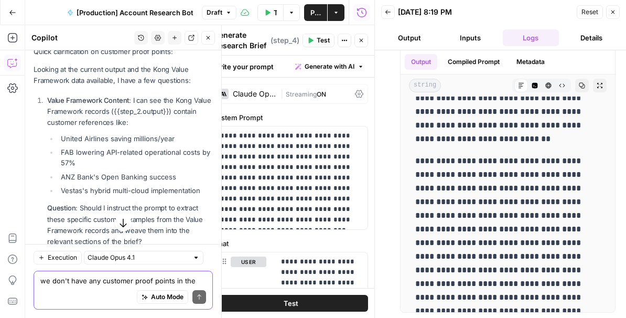
scroll to position [5207, 0]
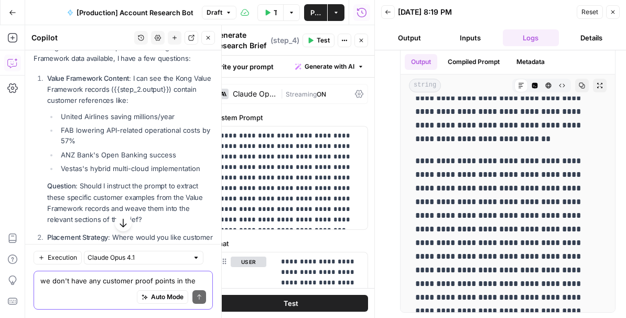
drag, startPoint x: 119, startPoint y: 149, endPoint x: 43, endPoint y: 123, distance: 80.4
click at [43, 123] on ol "Value Framework Content : I can see the Kong Value Framework records ({{step_2.…" at bounding box center [123, 314] width 179 height 482
copy p "Question : Should I instruct the prompt to extract these specific customer exam…"
click at [70, 283] on textarea "we don't have any customer proof points in the research brief. can we update th…" at bounding box center [123, 280] width 166 height 10
paste textarea "Question: Should I instruct the prompt to extract these specific customer examp…"
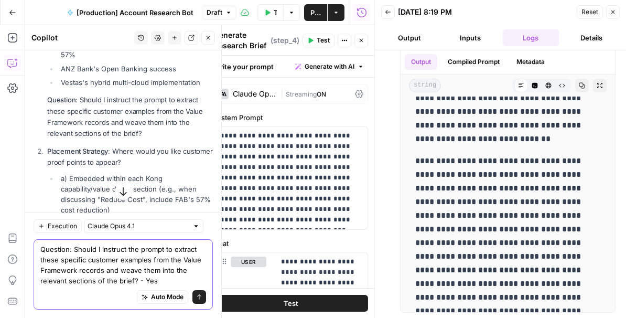
scroll to position [5308, 0]
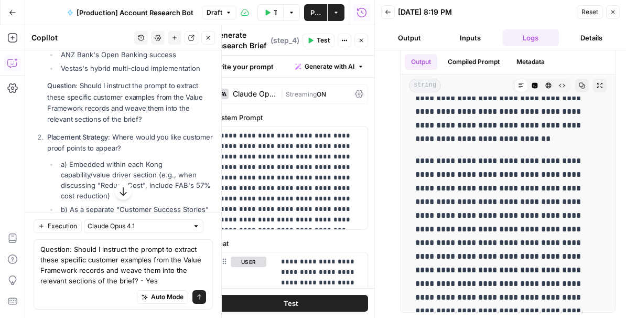
click at [108, 159] on li "a) Embedded within each Kong capability/value driver section (e.g., when discus…" at bounding box center [135, 180] width 155 height 42
click at [168, 278] on textarea "Question: Should I instruct the prompt to extract these specific customer examp…" at bounding box center [123, 265] width 166 height 42
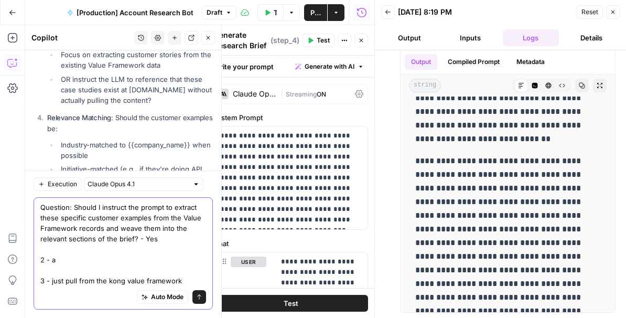
scroll to position [5574, 0]
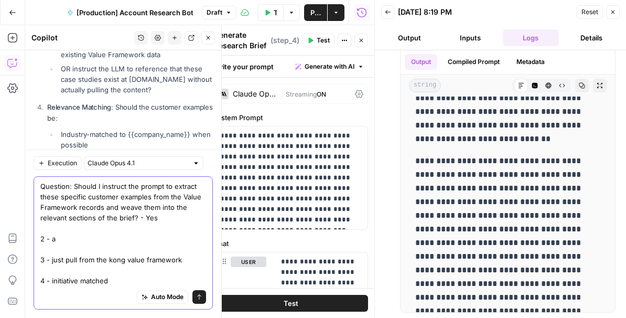
drag, startPoint x: 113, startPoint y: 280, endPoint x: 53, endPoint y: 281, distance: 59.7
click at [53, 281] on textarea "Question: Should I instruct the prompt to extract these specific customer examp…" at bounding box center [123, 233] width 166 height 105
type textarea "Question: Should I instruct the prompt to extract these specific customer examp…"
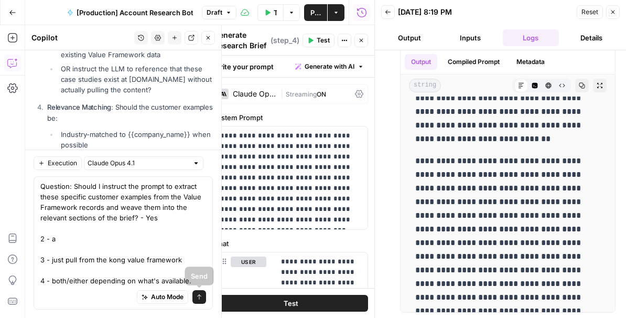
click at [198, 293] on icon "submit" at bounding box center [199, 296] width 6 height 6
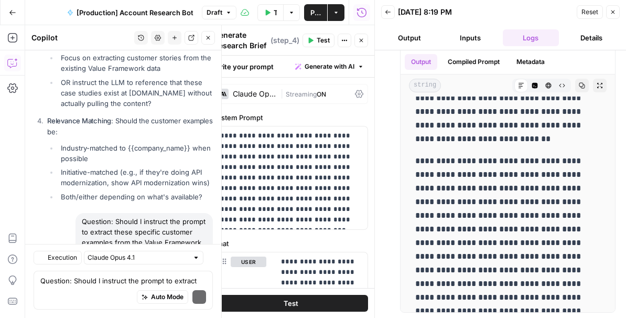
scroll to position [5759, 0]
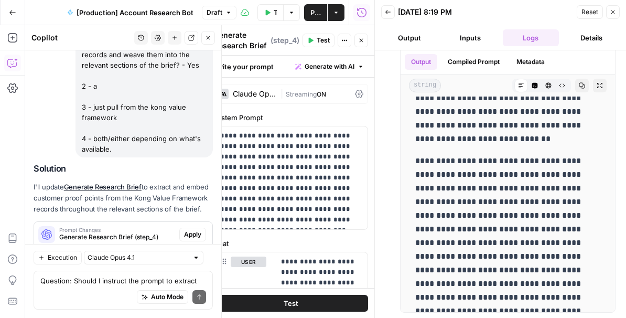
click at [195, 230] on span "Apply" at bounding box center [192, 234] width 17 height 9
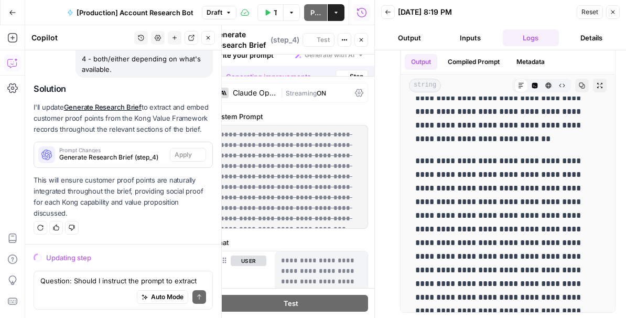
scroll to position [5591, 0]
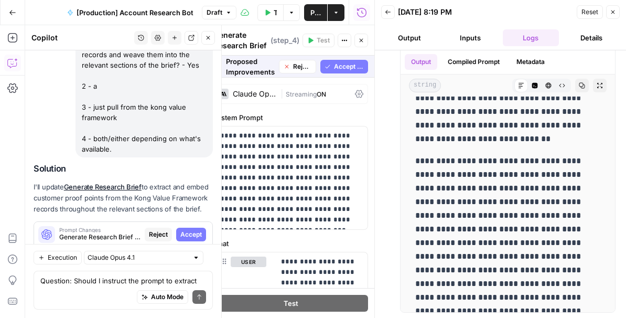
click at [195, 230] on span "Accept" at bounding box center [190, 234] width 21 height 9
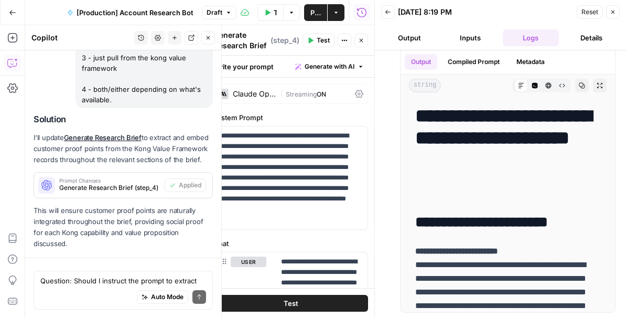
scroll to position [5792, 0]
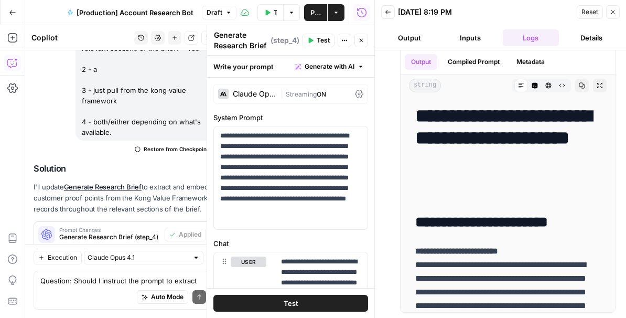
click at [323, 42] on span "Test" at bounding box center [322, 40] width 13 height 9
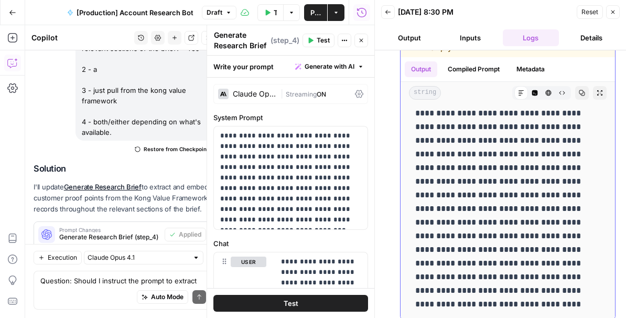
scroll to position [486, 0]
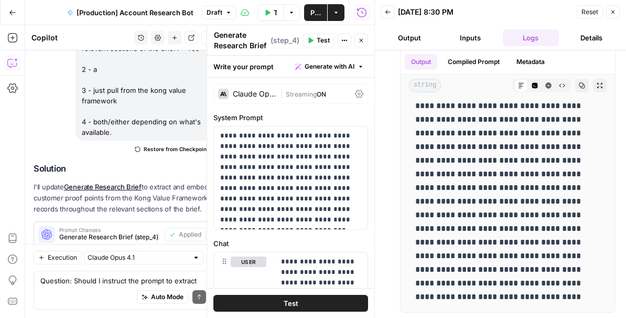
click at [613, 12] on icon "button" at bounding box center [612, 12] width 6 height 6
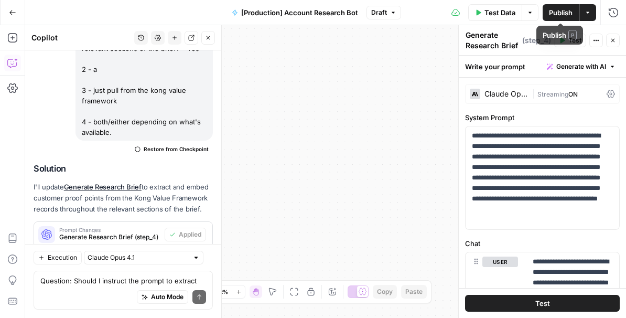
click at [562, 12] on span "Publish" at bounding box center [561, 12] width 24 height 10
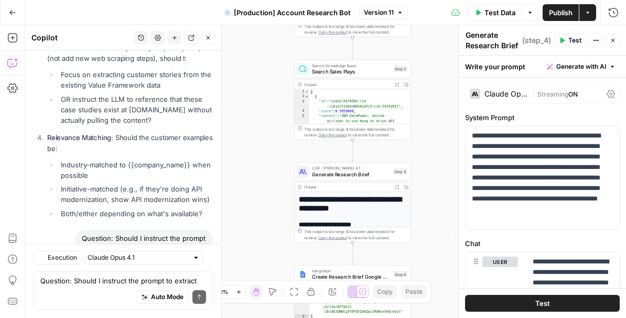
scroll to position [5792, 0]
